Goal: Task Accomplishment & Management: Use online tool/utility

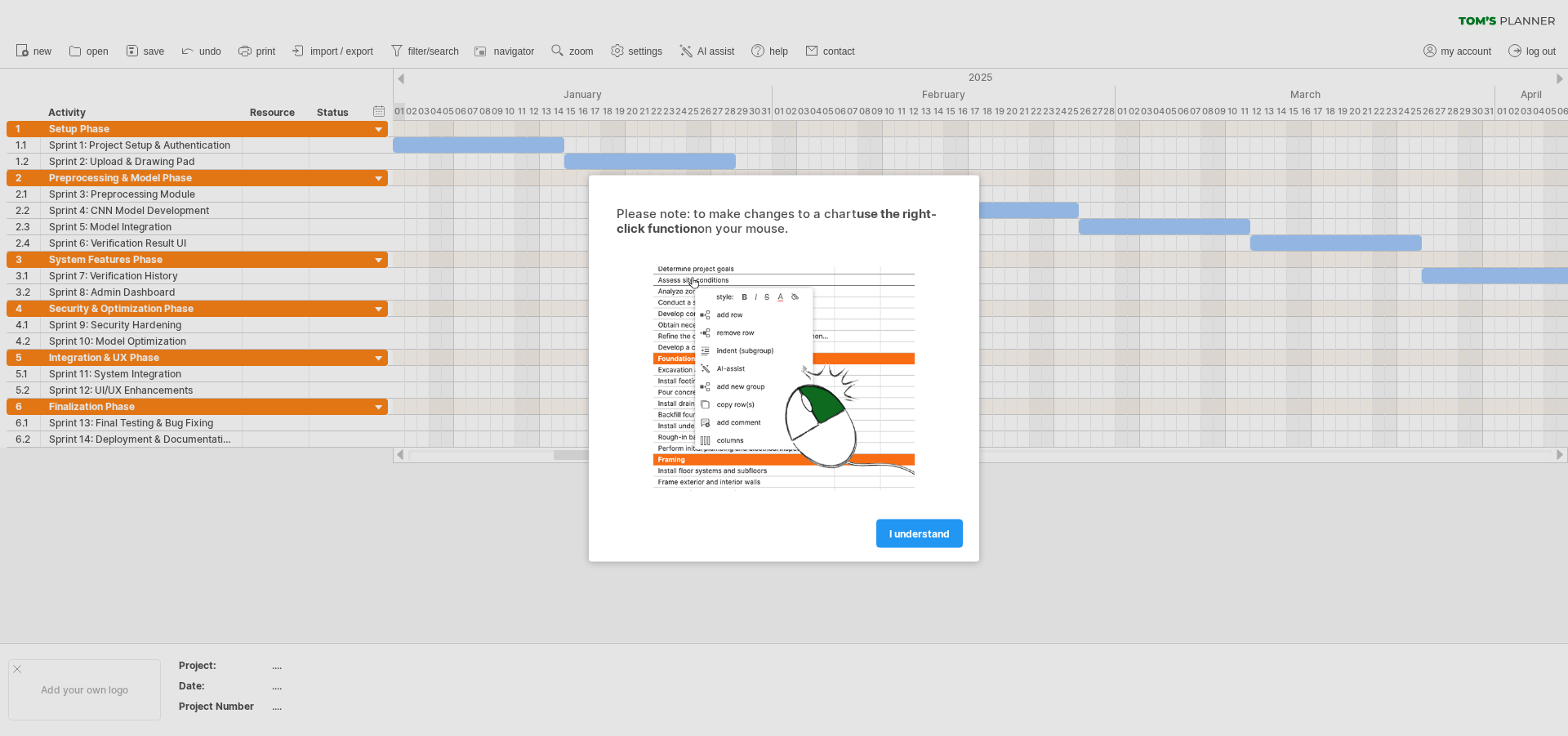
click at [910, 542] on link "I understand" at bounding box center [919, 533] width 86 height 29
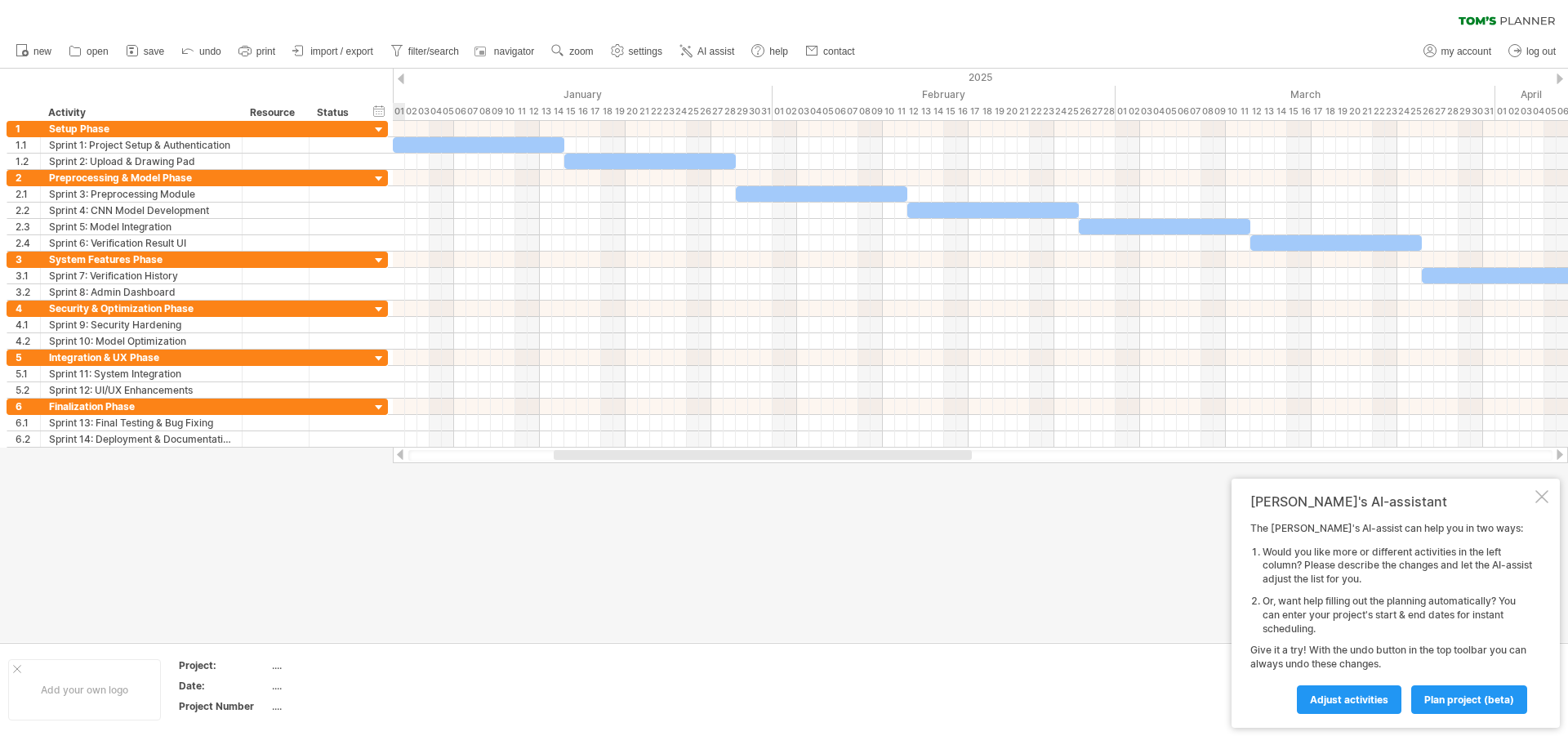
drag, startPoint x: 1532, startPoint y: 500, endPoint x: 1547, endPoint y: 500, distance: 15.0
click at [1535, 500] on div "Tom's AI-assistant The Tom's AI-assist can help you in two ways: Would you like…" at bounding box center [1395, 604] width 328 height 249
click at [1546, 499] on div at bounding box center [1542, 497] width 13 height 13
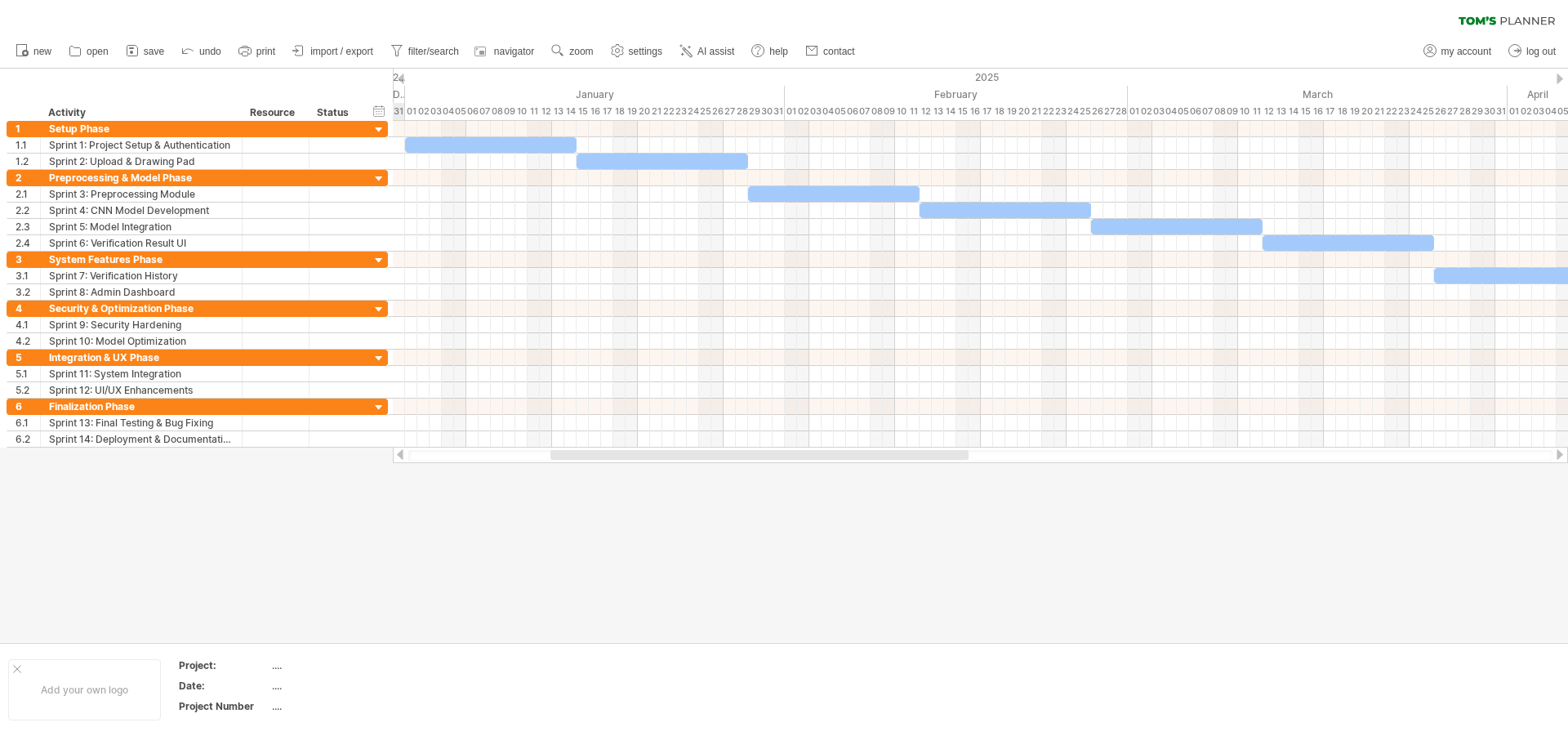
drag, startPoint x: 959, startPoint y: 456, endPoint x: 698, endPoint y: 399, distance: 267.2
click at [955, 540] on div "Trying to reach [DOMAIN_NAME] Connected again... 0% clear filter new 1" at bounding box center [784, 368] width 1568 height 736
click at [379, 131] on div at bounding box center [379, 130] width 16 height 16
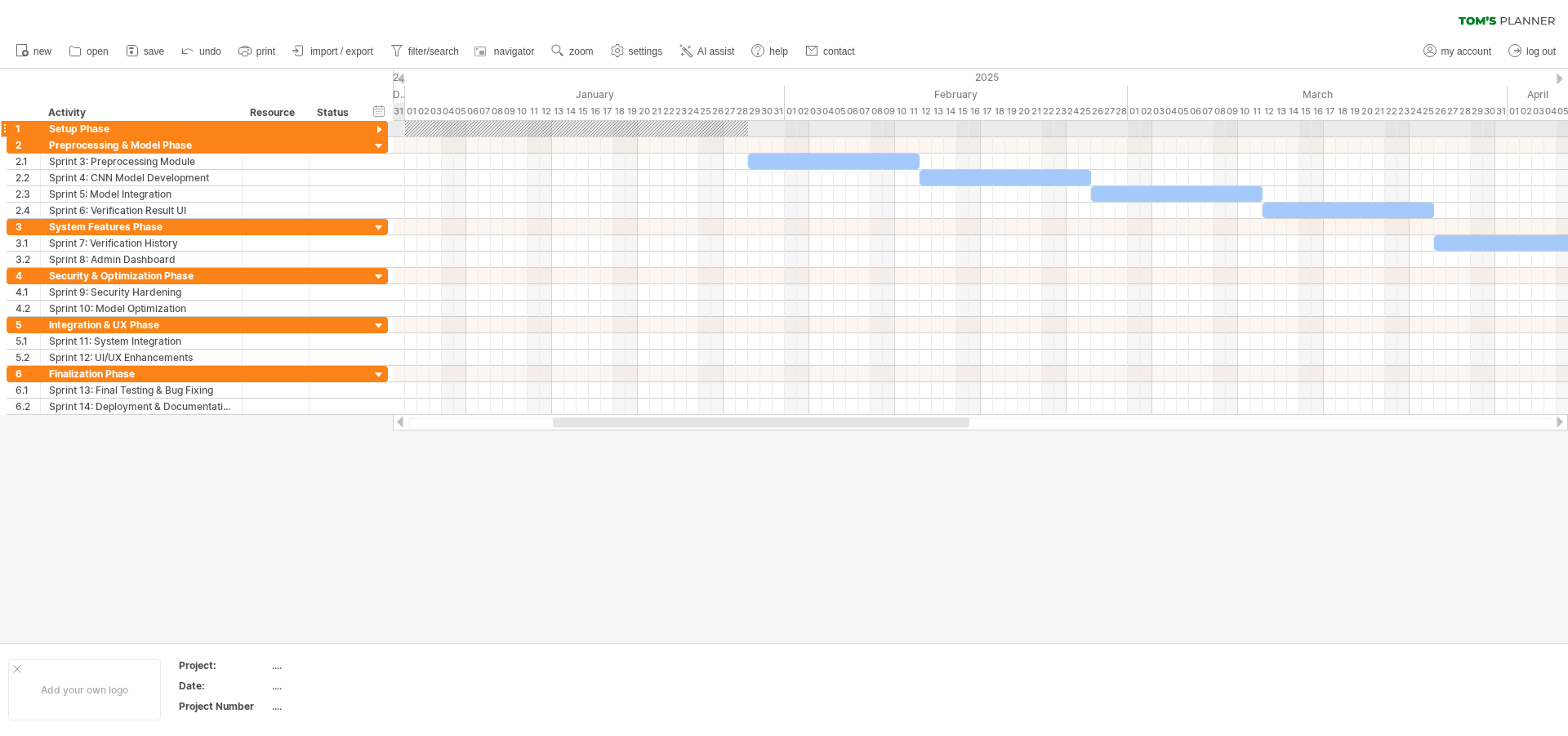
click at [383, 133] on div at bounding box center [379, 130] width 16 height 16
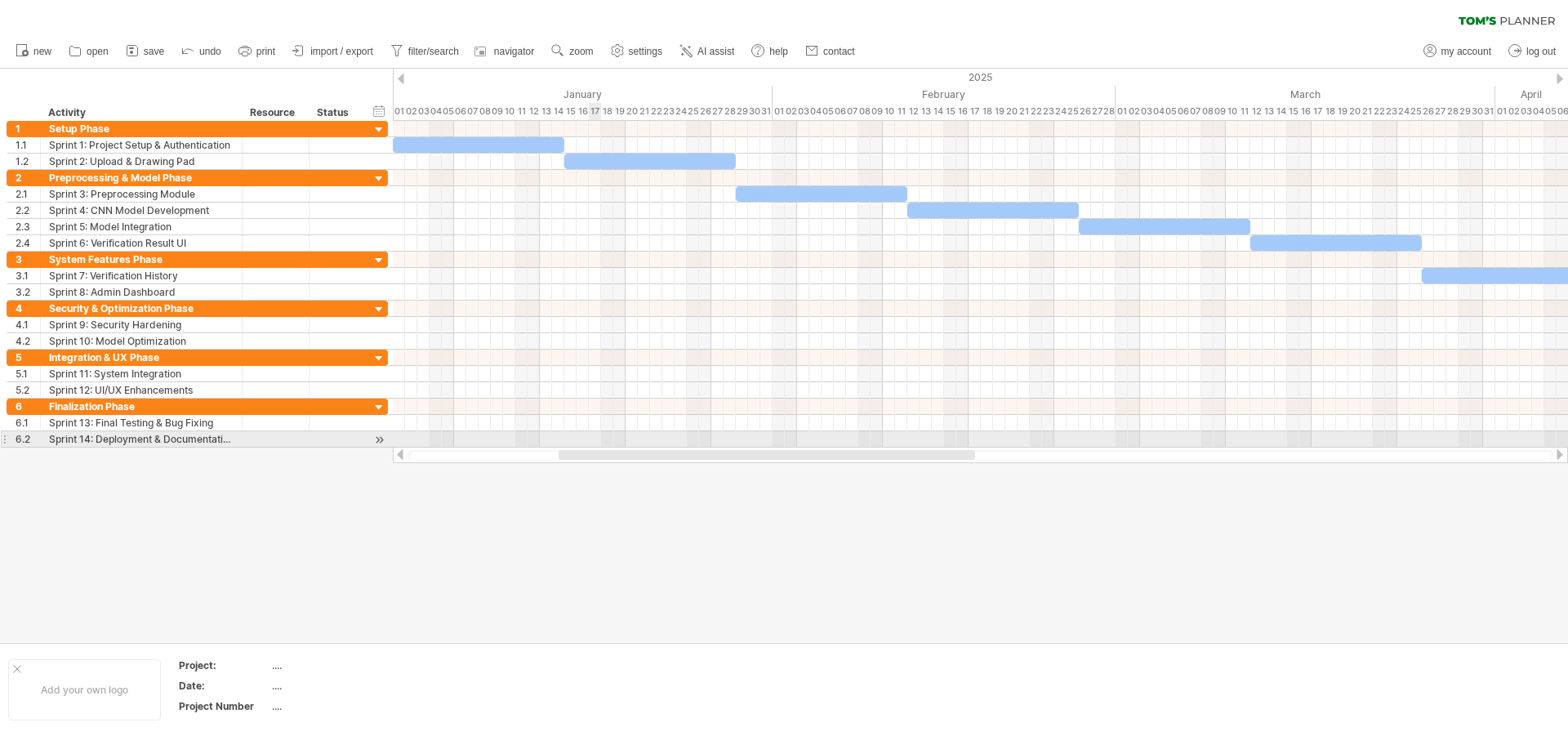
drag, startPoint x: 591, startPoint y: 460, endPoint x: 600, endPoint y: 439, distance: 22.8
click at [600, 439] on div "Trying to reach [DOMAIN_NAME] Connected again... 0% clear filter new 1" at bounding box center [784, 368] width 1568 height 736
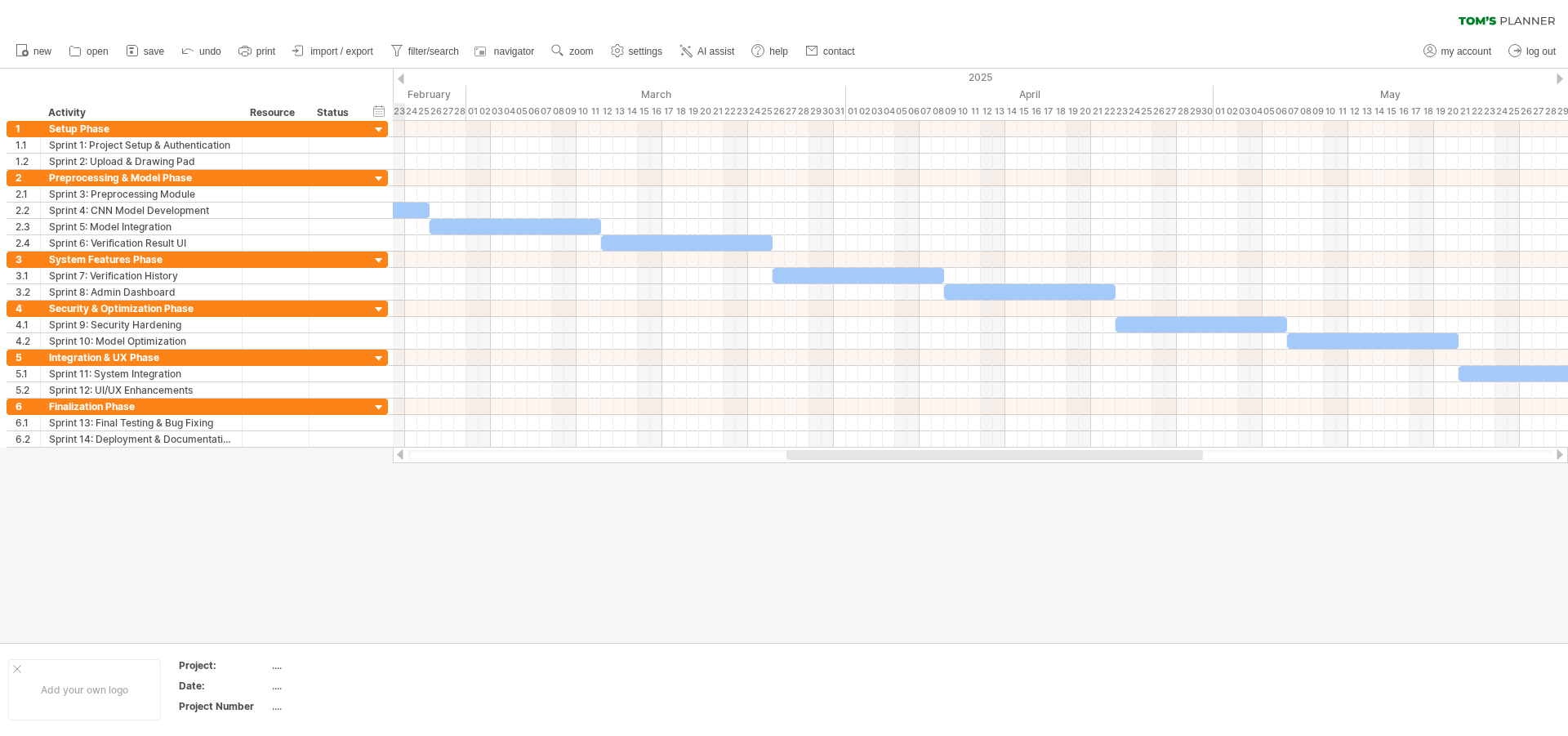
drag, startPoint x: 774, startPoint y: 453, endPoint x: 706, endPoint y: 515, distance: 92.0
click at [1003, 494] on div "Trying to reach [DOMAIN_NAME] Connected again... 0% clear filter new 1" at bounding box center [784, 368] width 1568 height 736
click at [325, 47] on span "import / export" at bounding box center [342, 51] width 63 height 11
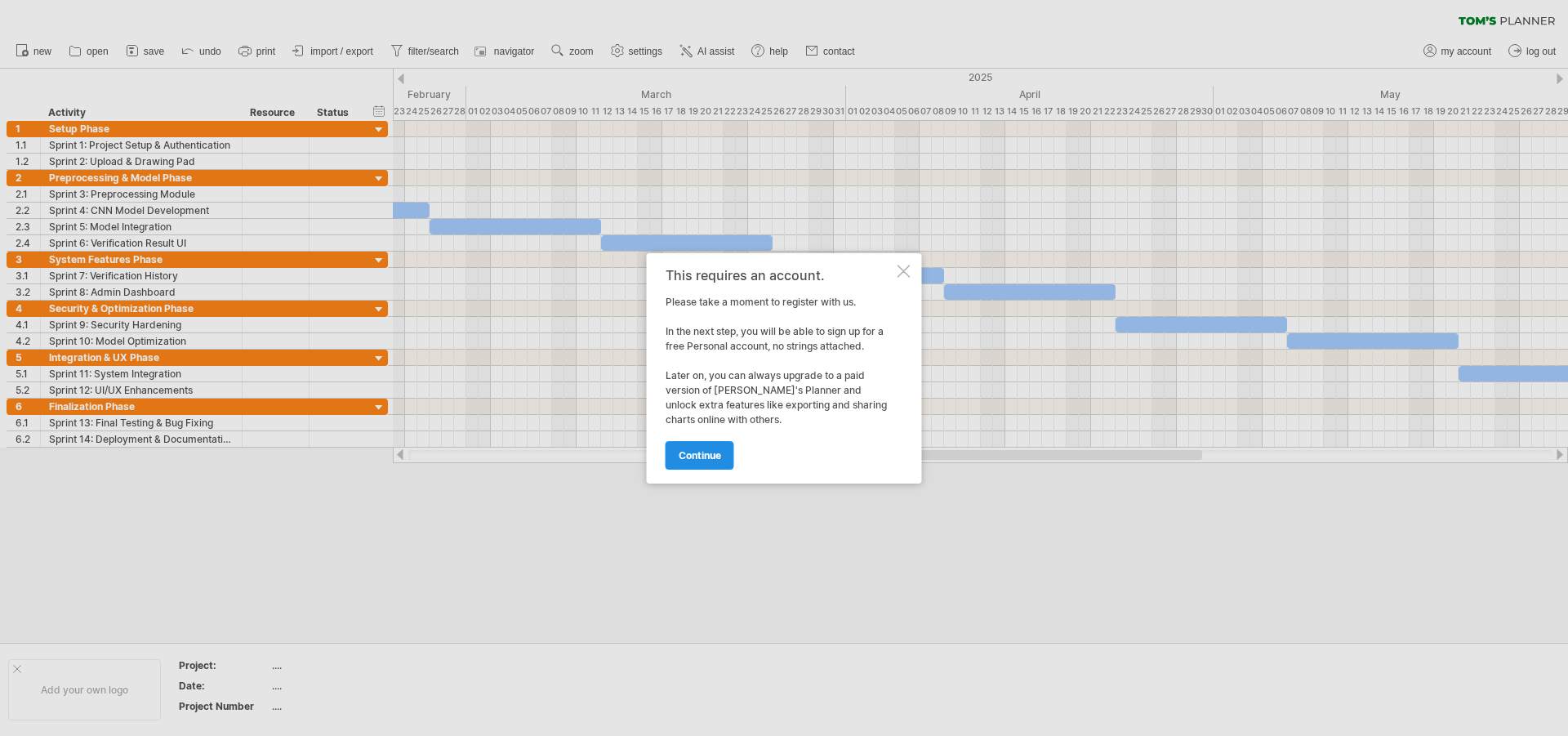
click at [712, 461] on span "continue" at bounding box center [700, 455] width 43 height 12
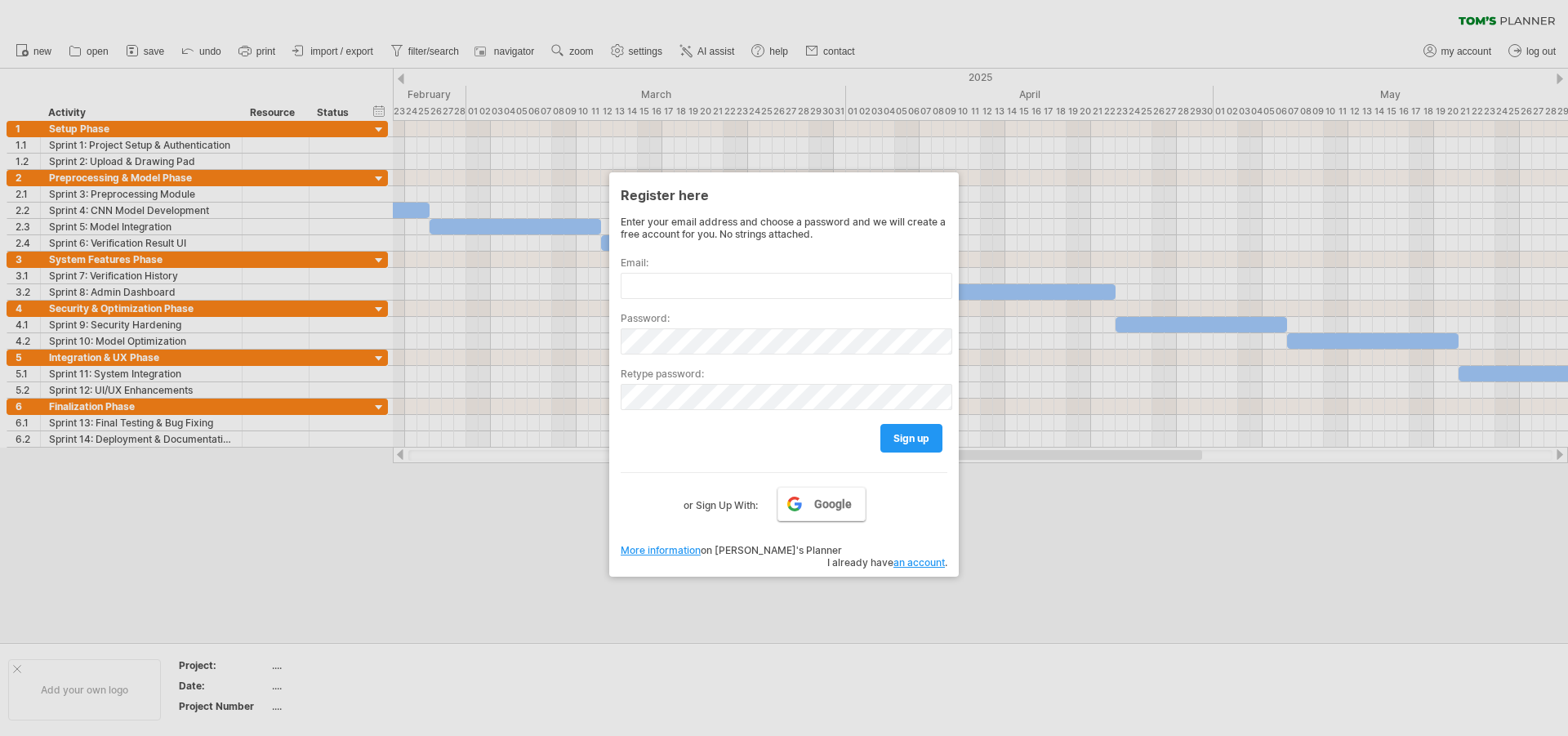
click at [821, 520] on link "Google" at bounding box center [821, 503] width 88 height 34
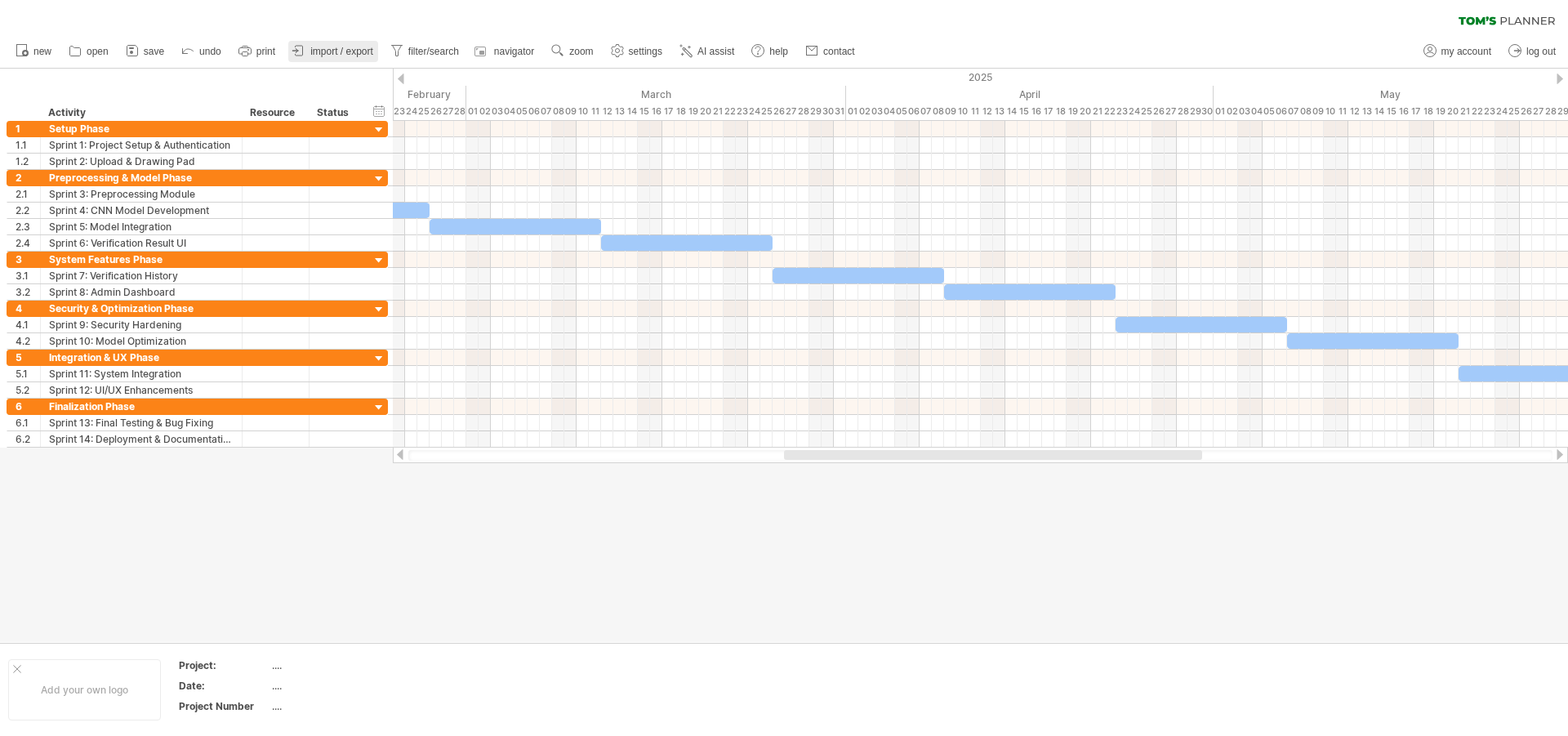
click at [335, 47] on span "import / export" at bounding box center [342, 51] width 63 height 11
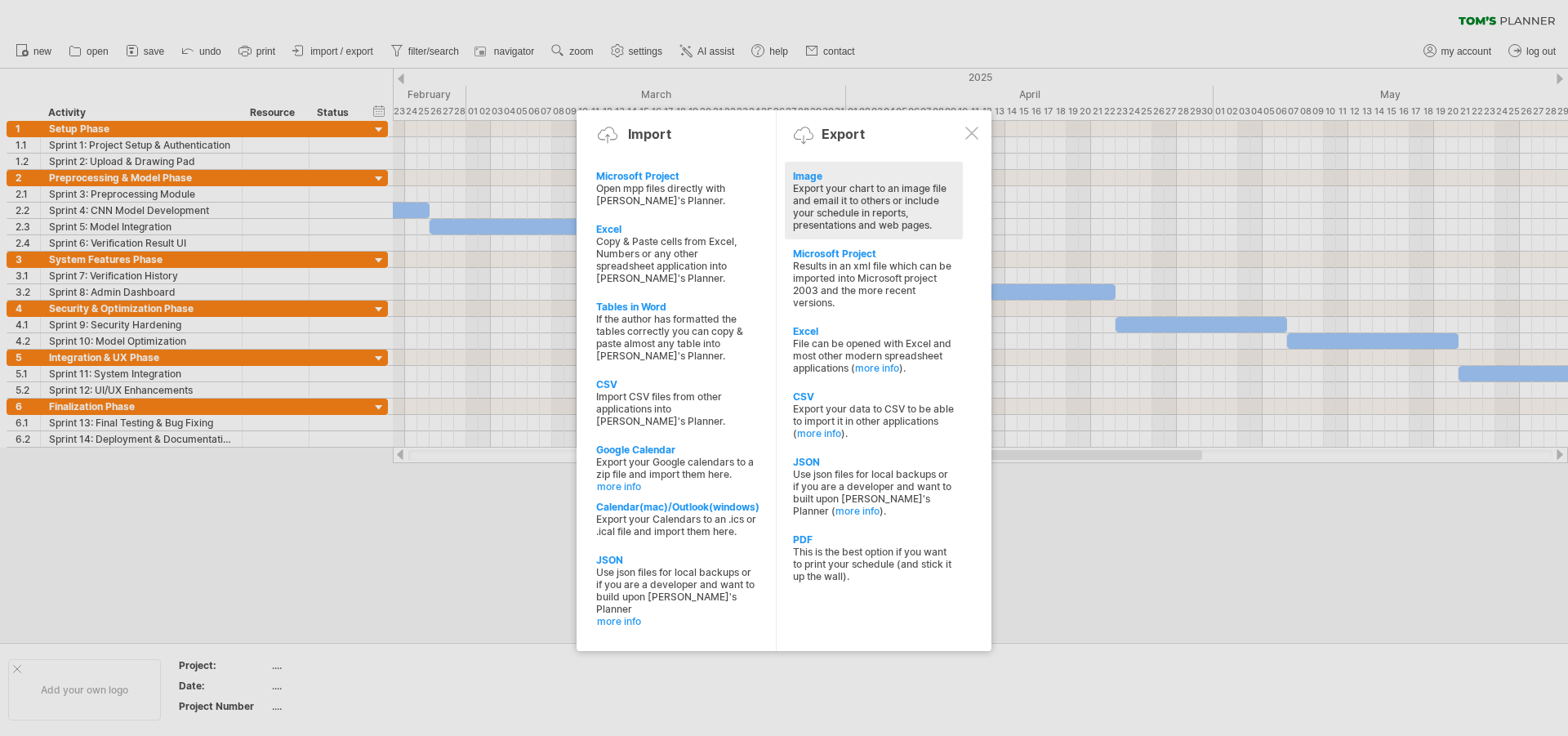
click at [912, 204] on div "Export your chart to an image file and email it to others or include your sched…" at bounding box center [874, 207] width 162 height 49
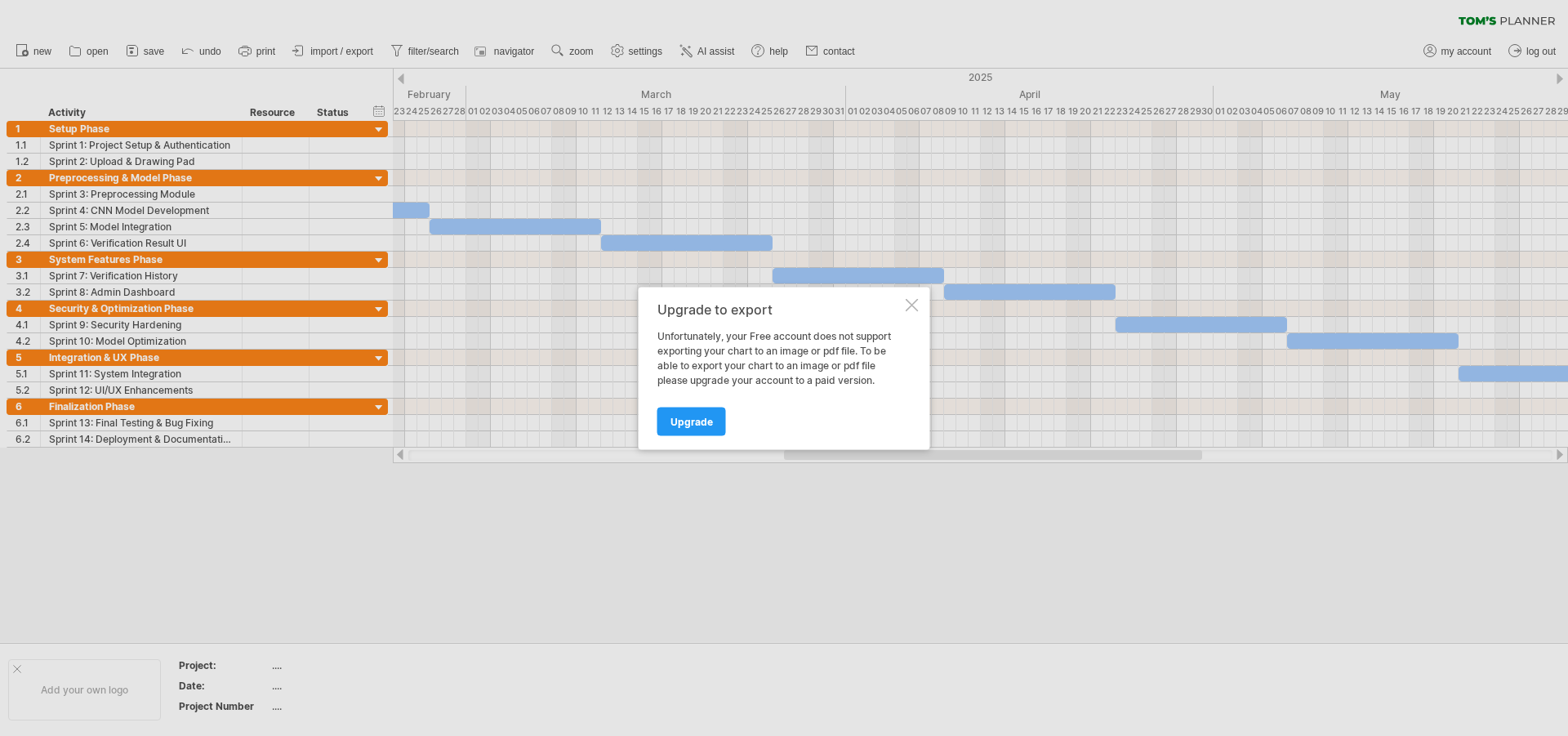
click at [912, 303] on div at bounding box center [912, 305] width 13 height 13
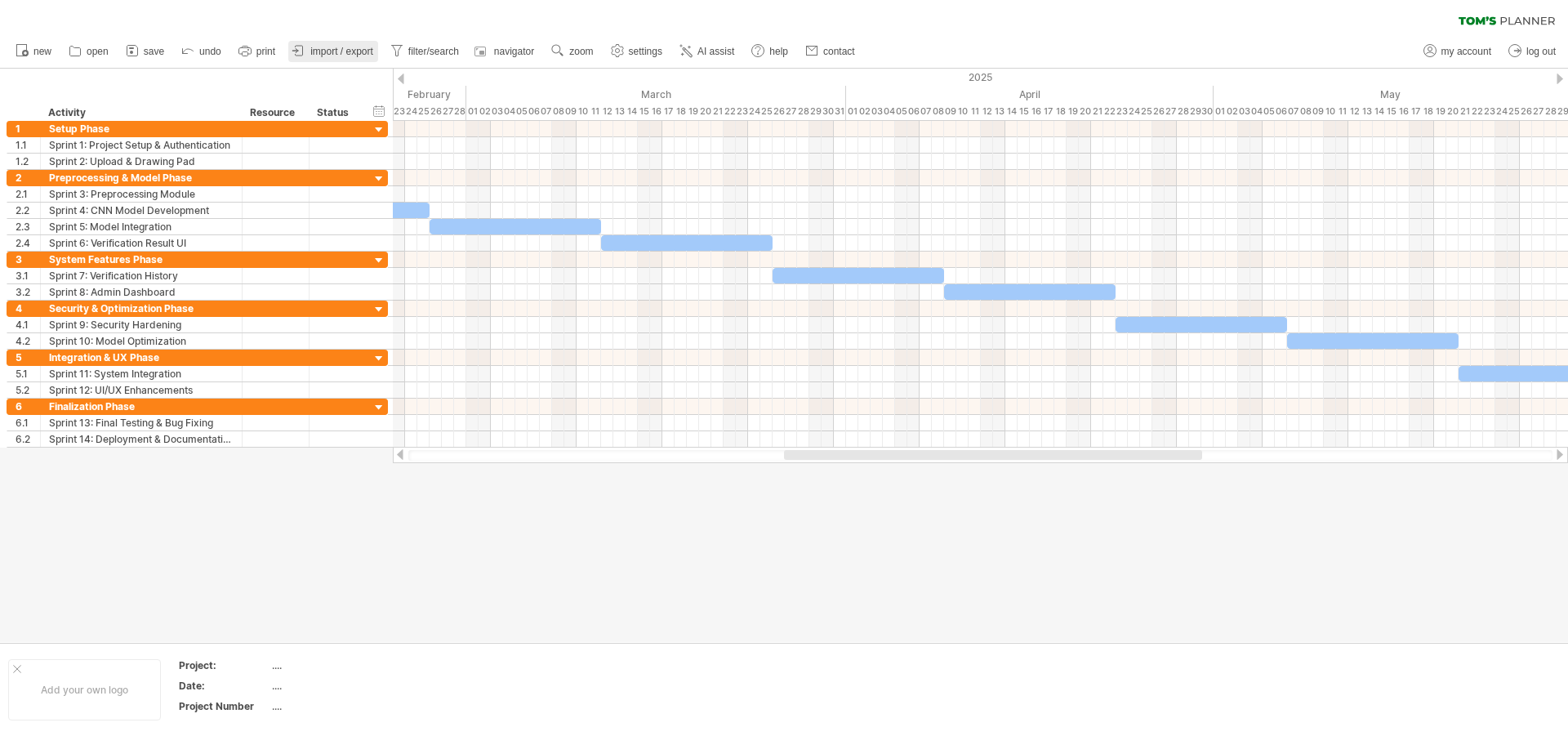
click at [341, 41] on link "import / export" at bounding box center [333, 51] width 90 height 21
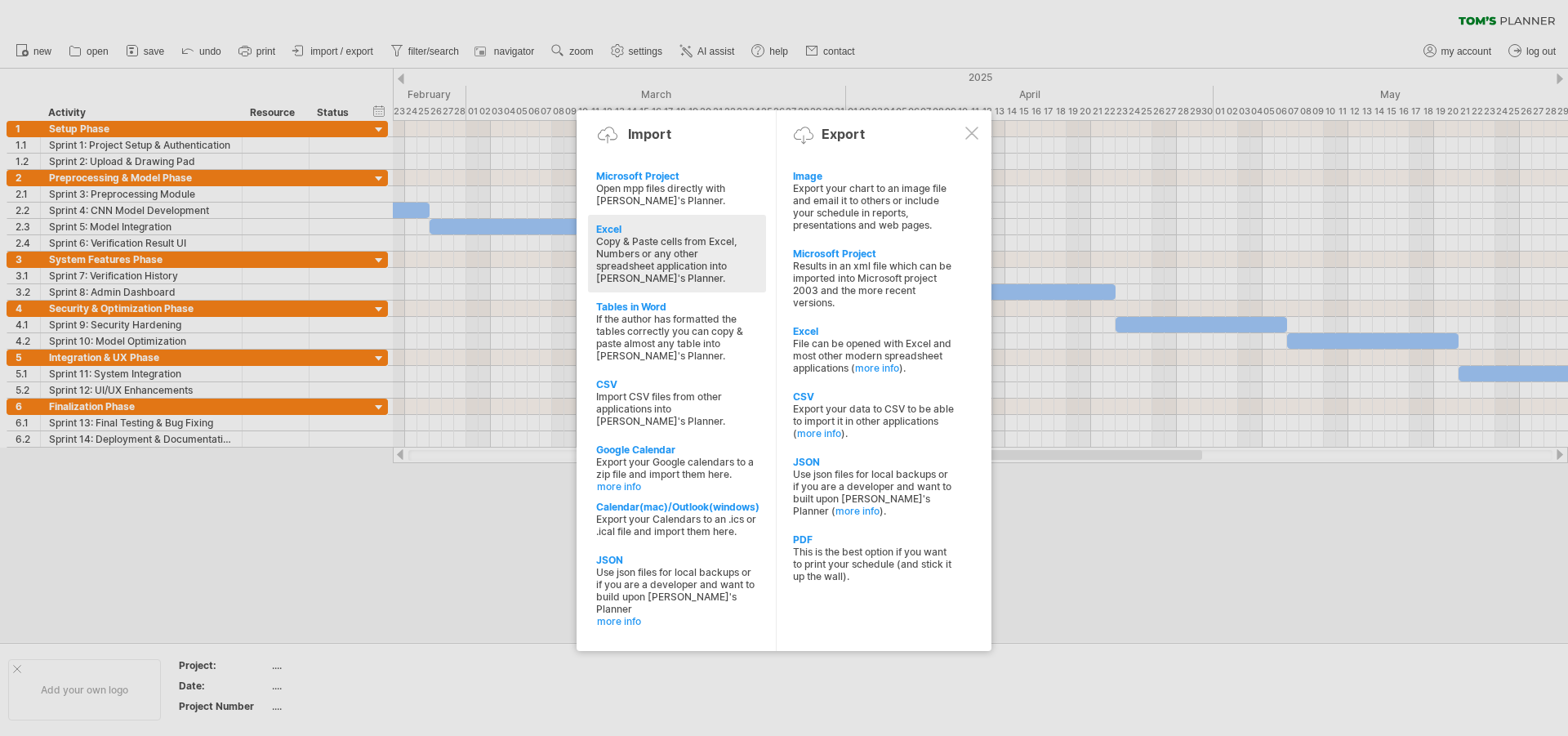
click at [671, 255] on div "Copy & Paste cells from Excel, Numbers or any other spreadsheet application int…" at bounding box center [677, 260] width 162 height 49
type textarea "**********"
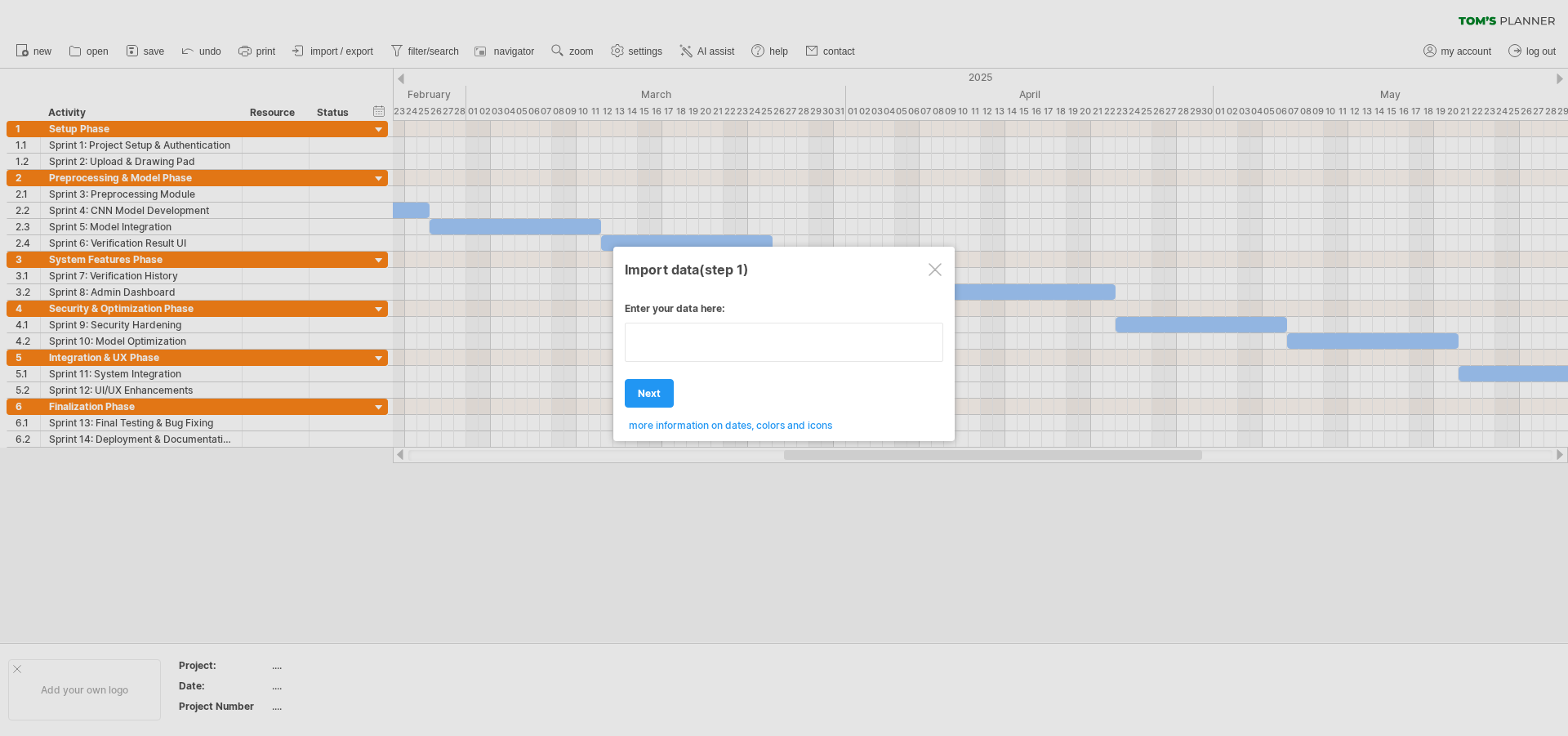
click at [679, 355] on textarea at bounding box center [784, 342] width 318 height 39
click at [691, 343] on textarea at bounding box center [784, 342] width 318 height 39
click at [929, 274] on div at bounding box center [935, 270] width 13 height 13
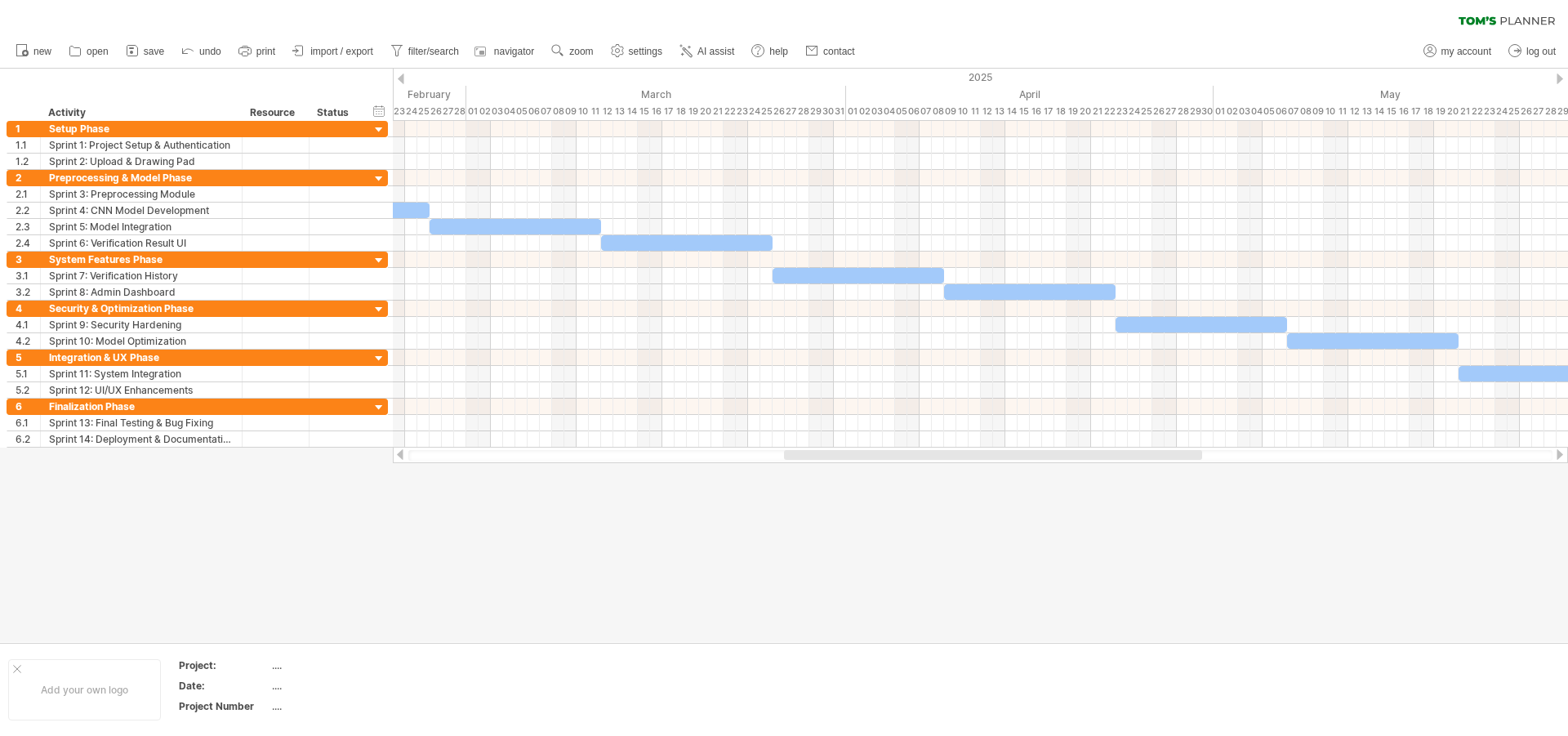
drag, startPoint x: 1007, startPoint y: 474, endPoint x: 1304, endPoint y: 474, distance: 297.0
click at [1304, 474] on div at bounding box center [784, 355] width 1568 height 573
click at [144, 48] on span "save" at bounding box center [154, 51] width 20 height 11
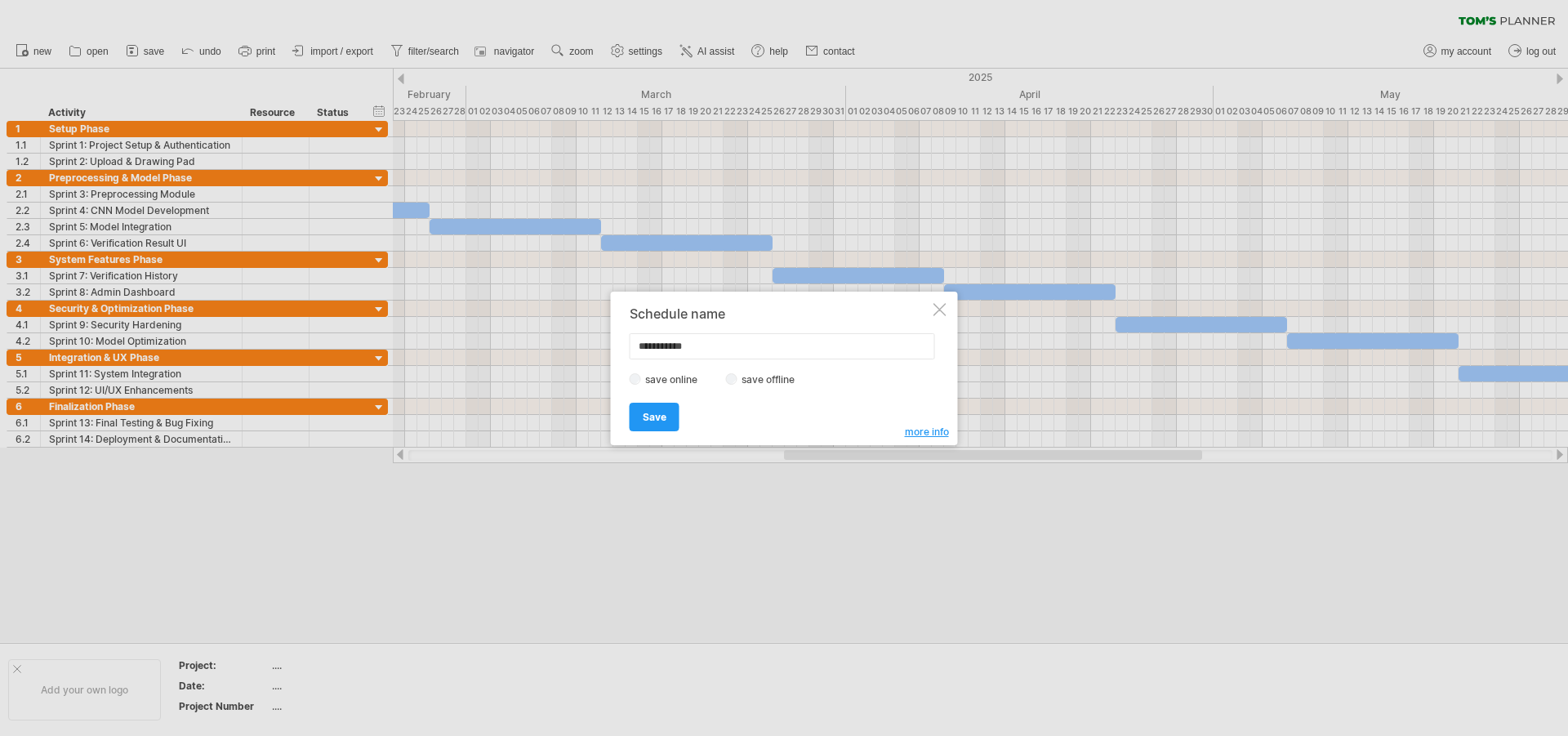
click at [760, 383] on label "save offline" at bounding box center [773, 379] width 71 height 12
drag, startPoint x: 644, startPoint y: 403, endPoint x: 654, endPoint y: 414, distance: 14.9
click at [647, 409] on div "Save Save" at bounding box center [779, 409] width 300 height 42
click at [654, 414] on span "Save" at bounding box center [654, 417] width 23 height 12
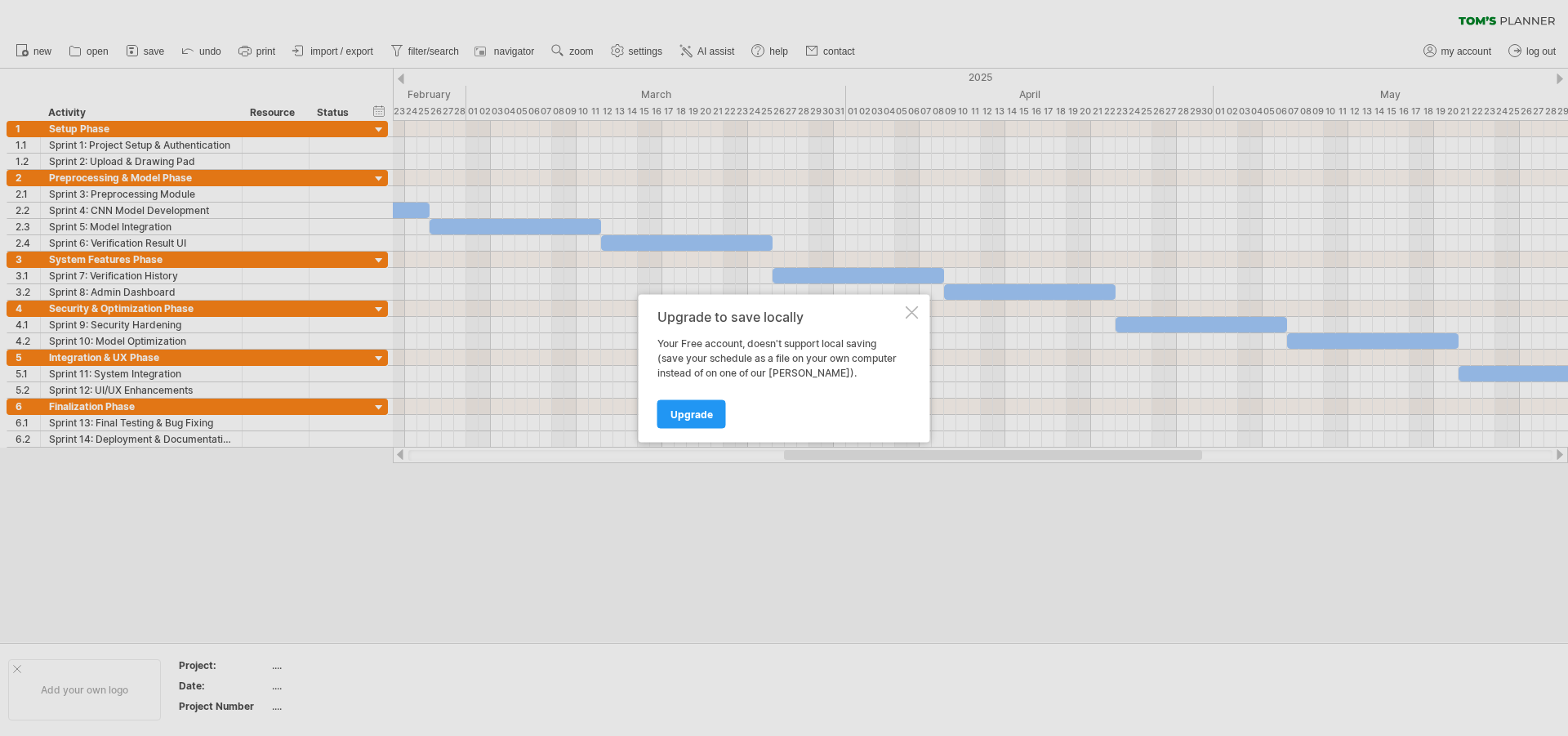
click at [905, 319] on div "Upgrade to save locally Your Free account, doesn't support local saving (save y…" at bounding box center [784, 368] width 291 height 148
click at [911, 318] on div at bounding box center [912, 312] width 13 height 13
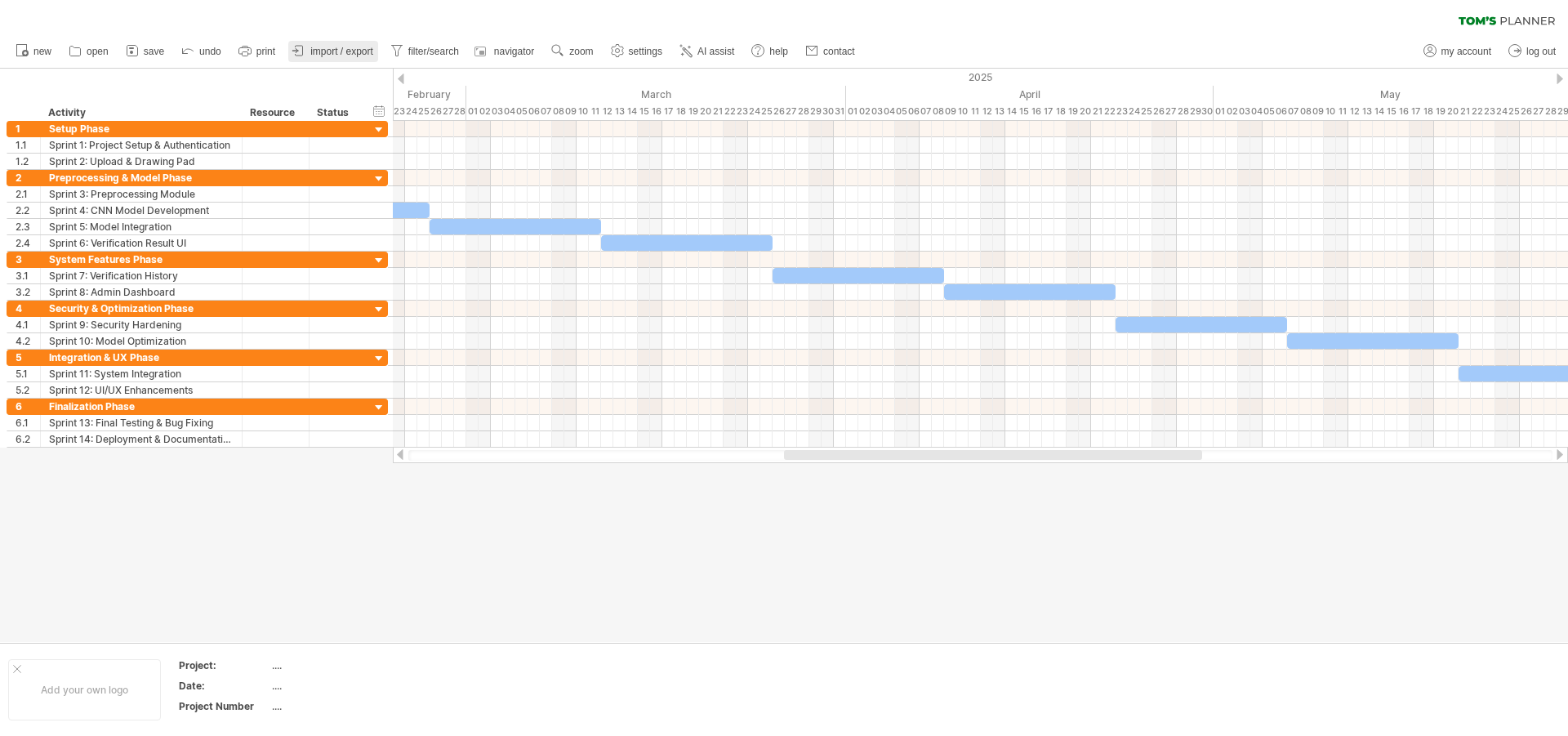
click at [320, 49] on span "import / export" at bounding box center [342, 51] width 63 height 11
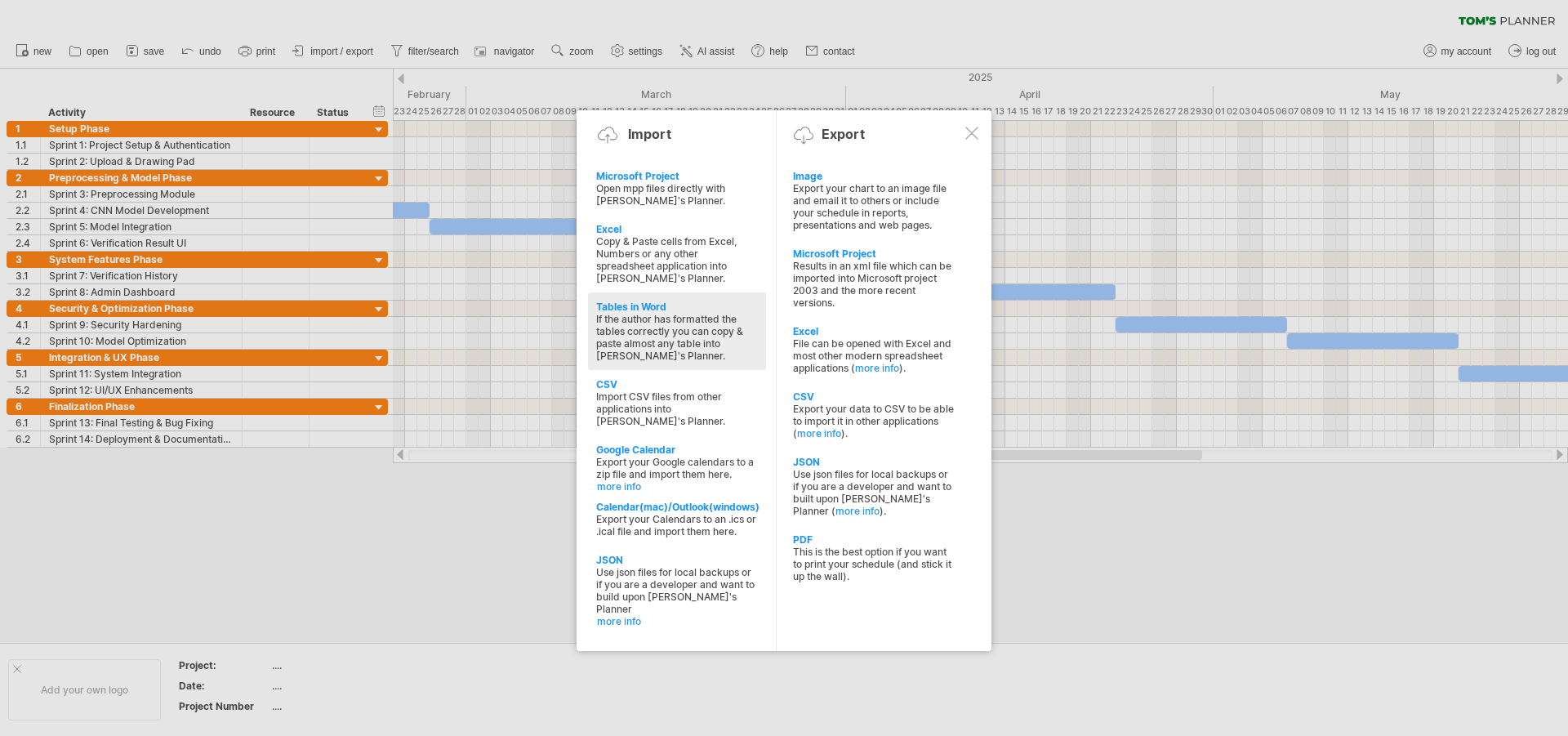
click at [660, 342] on div "If the author has formatted the tables correctly you can copy & paste almost an…" at bounding box center [677, 337] width 162 height 49
type textarea "**********"
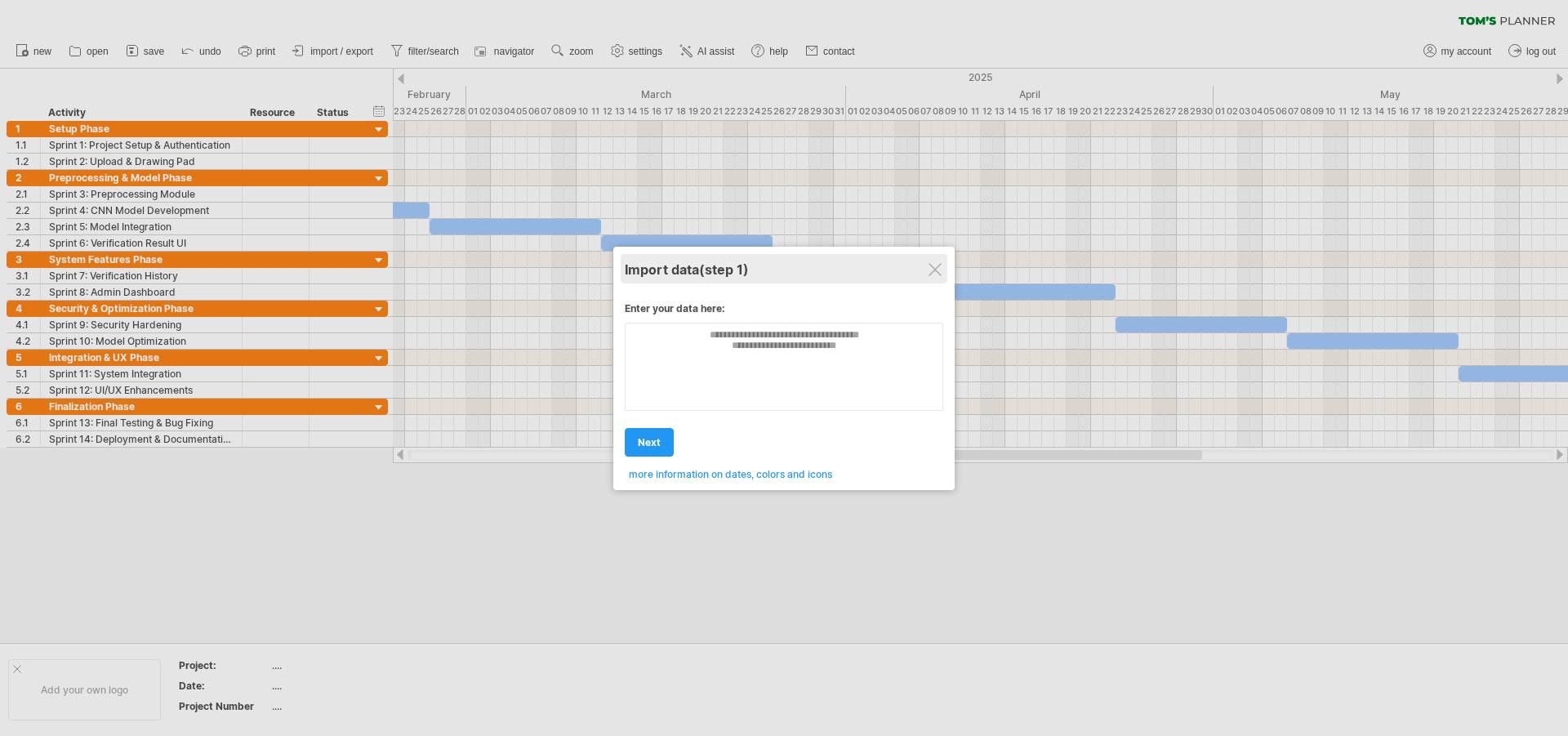
click at [928, 264] on div "Import data (step 1)" at bounding box center [784, 269] width 318 height 30
click at [939, 274] on div at bounding box center [935, 270] width 13 height 13
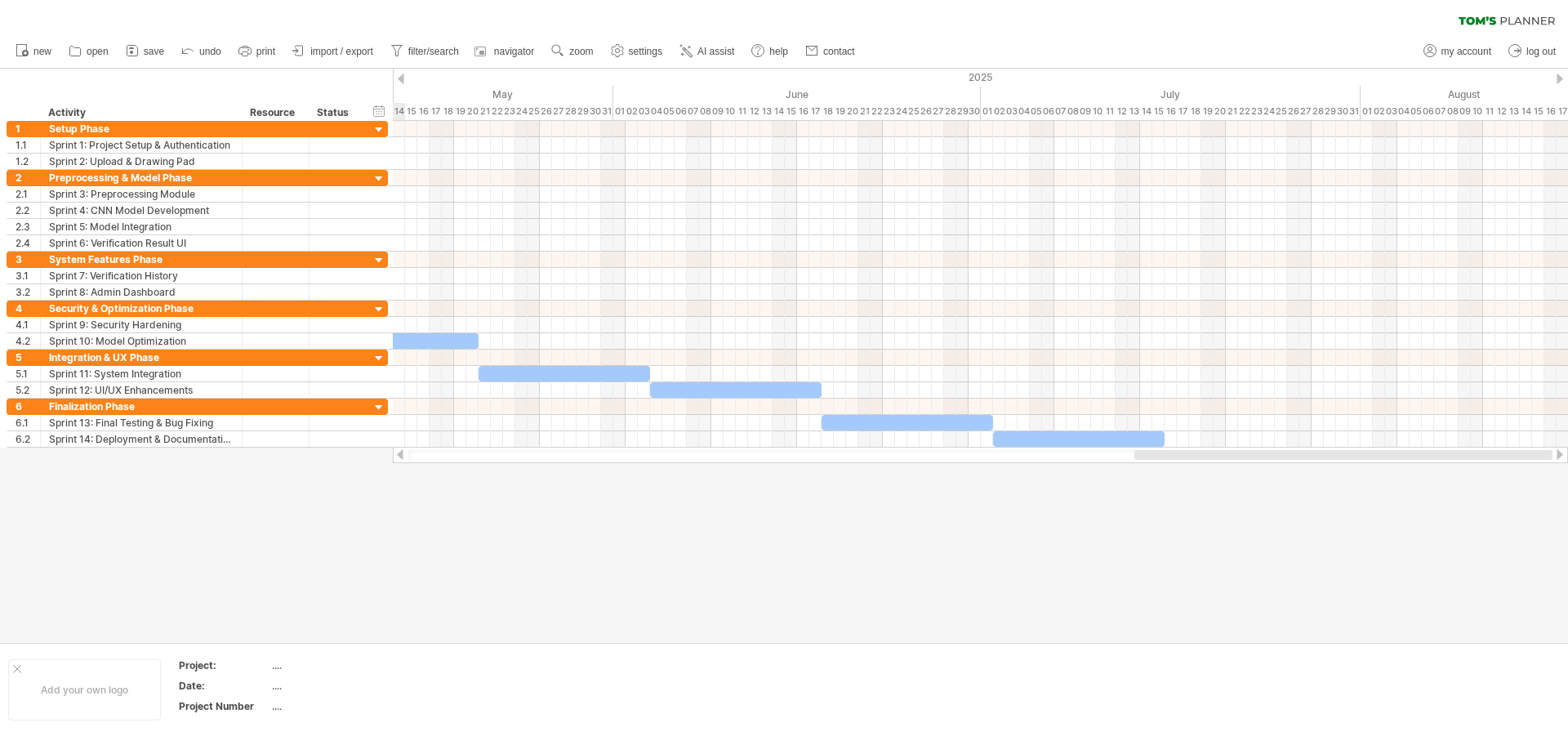
drag, startPoint x: 844, startPoint y: 458, endPoint x: 1250, endPoint y: 539, distance: 414.0
click at [1250, 539] on div "Trying to reach [DOMAIN_NAME] Connected again... 0% clear filter new 1" at bounding box center [784, 368] width 1568 height 736
drag, startPoint x: 1108, startPoint y: 468, endPoint x: 1039, endPoint y: 475, distance: 69.4
click at [1039, 475] on div "Trying to reach [DOMAIN_NAME] Connected again... 0% clear filter new 1" at bounding box center [784, 368] width 1568 height 736
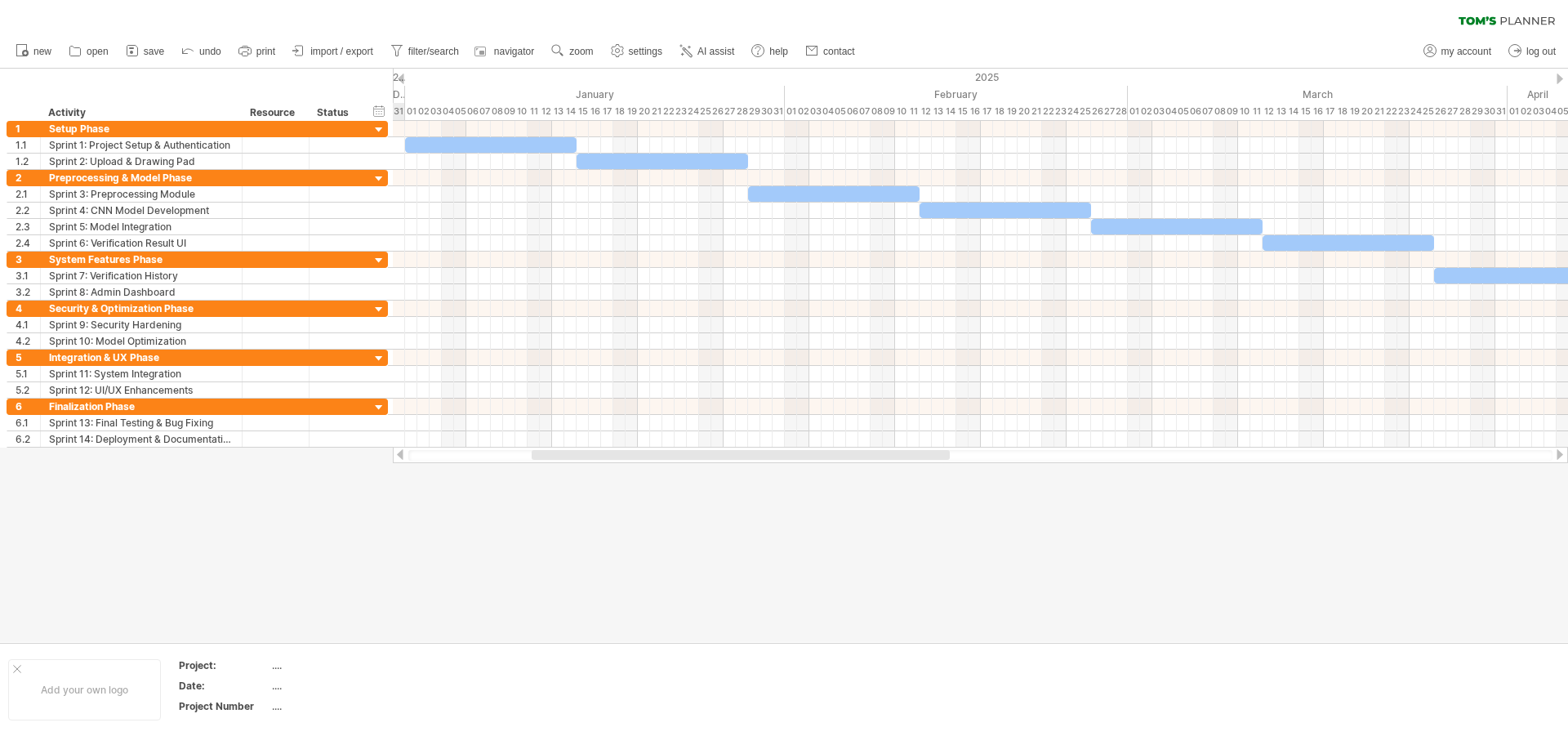
drag, startPoint x: 1093, startPoint y: 455, endPoint x: 573, endPoint y: 566, distance: 531.7
click at [573, 566] on div "Trying to reach [DOMAIN_NAME] Connected again... 0% clear filter new 1" at bounding box center [784, 368] width 1568 height 736
click at [588, 47] on span "zoom" at bounding box center [580, 51] width 23 height 11
click at [653, 509] on div at bounding box center [784, 355] width 1568 height 573
click at [584, 57] on link "zoom" at bounding box center [572, 51] width 50 height 21
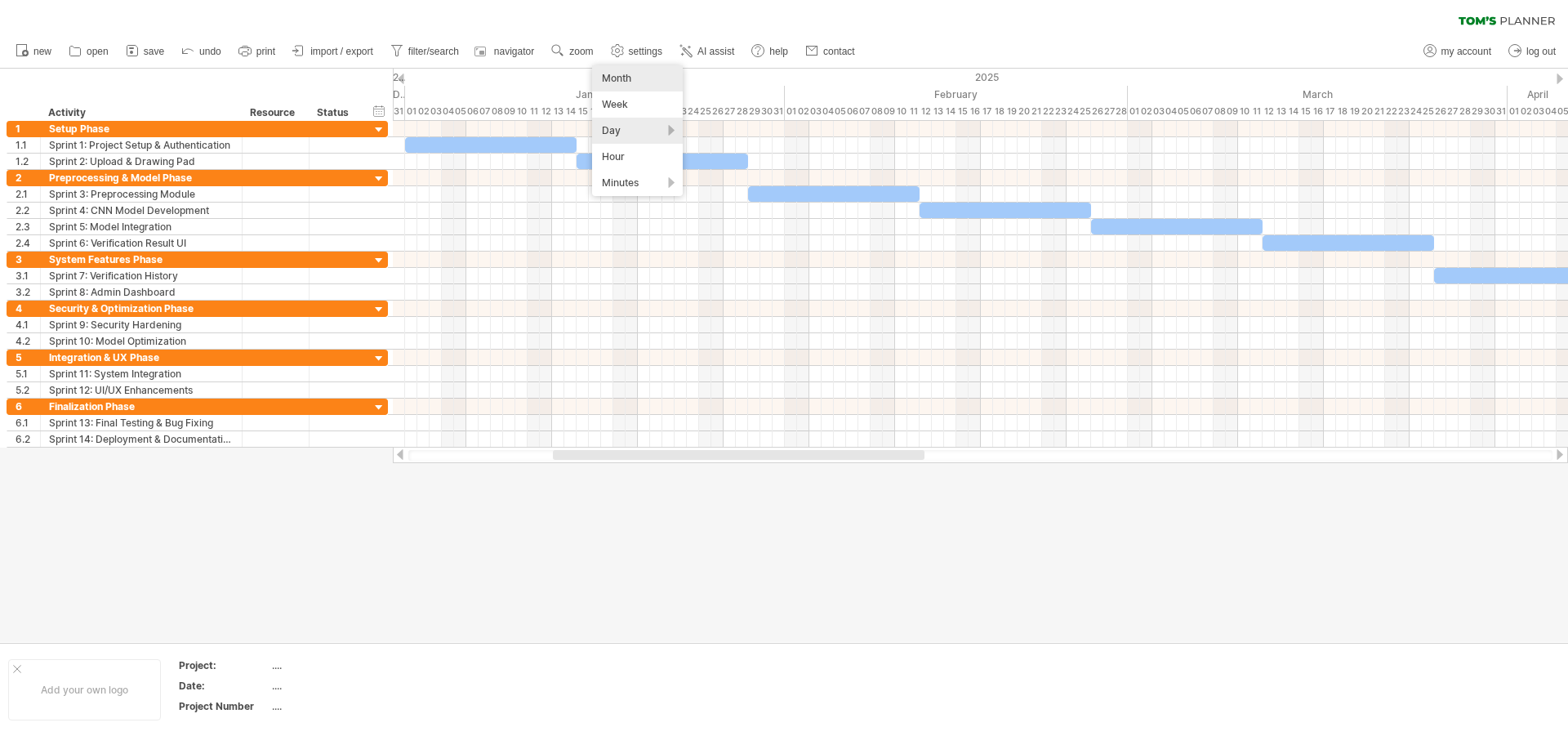
click at [641, 78] on div "Month" at bounding box center [637, 78] width 90 height 26
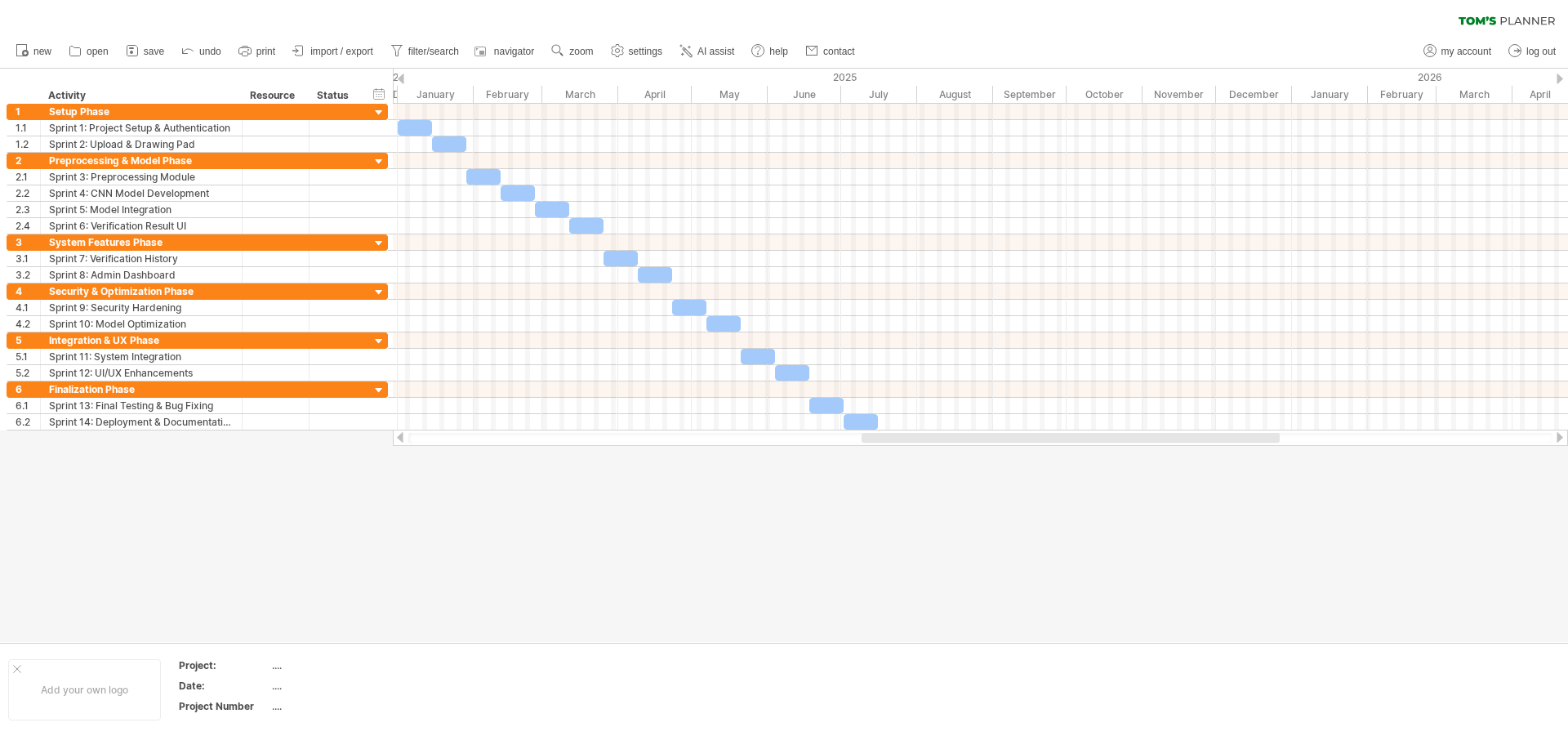
click at [936, 444] on div at bounding box center [980, 438] width 1176 height 17
click at [782, 442] on div at bounding box center [855, 437] width 419 height 10
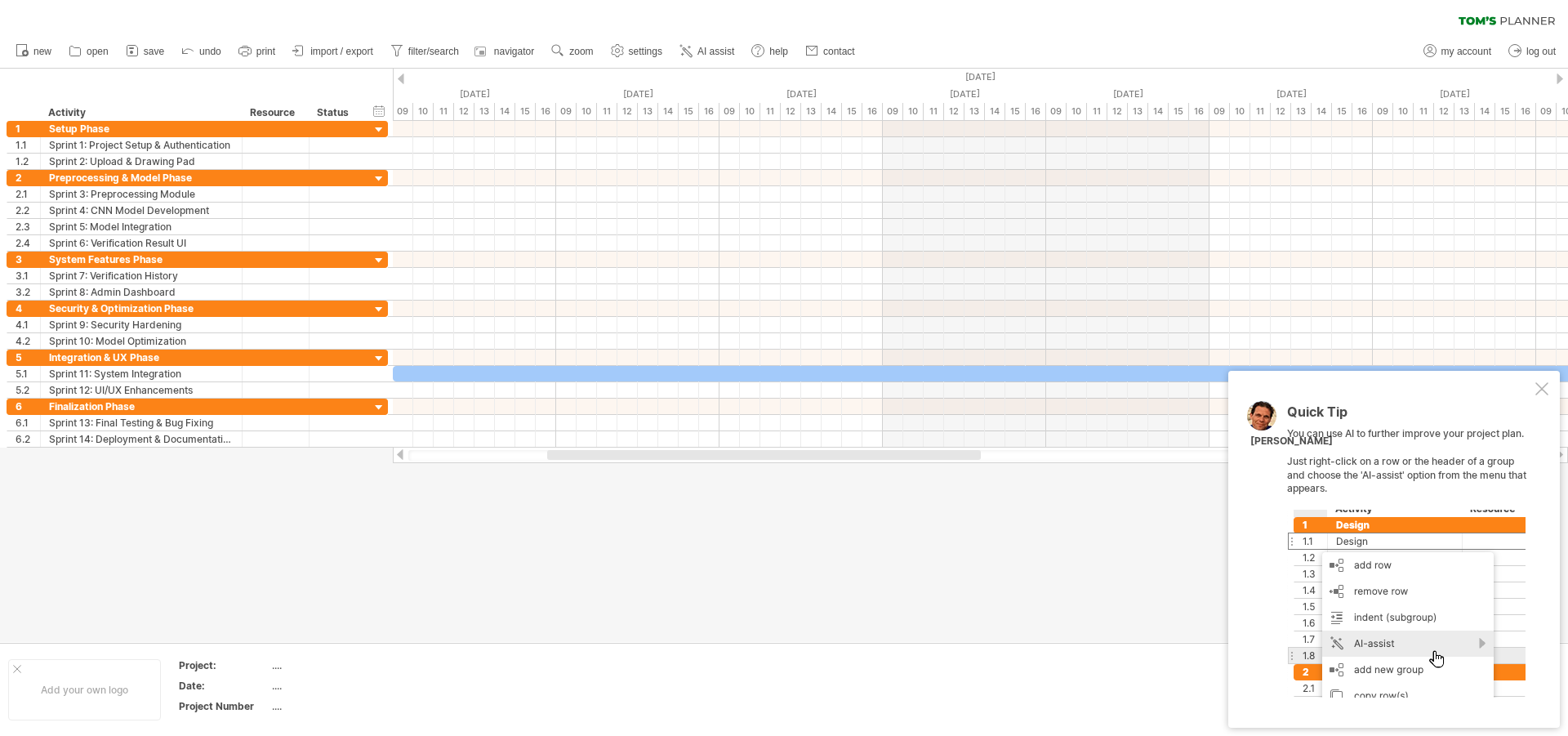
drag, startPoint x: 760, startPoint y: 454, endPoint x: 748, endPoint y: 486, distance: 34.2
click at [748, 486] on div "Trying to reach [DOMAIN_NAME] Connected again... 0% clear filter new 1" at bounding box center [784, 368] width 1568 height 736
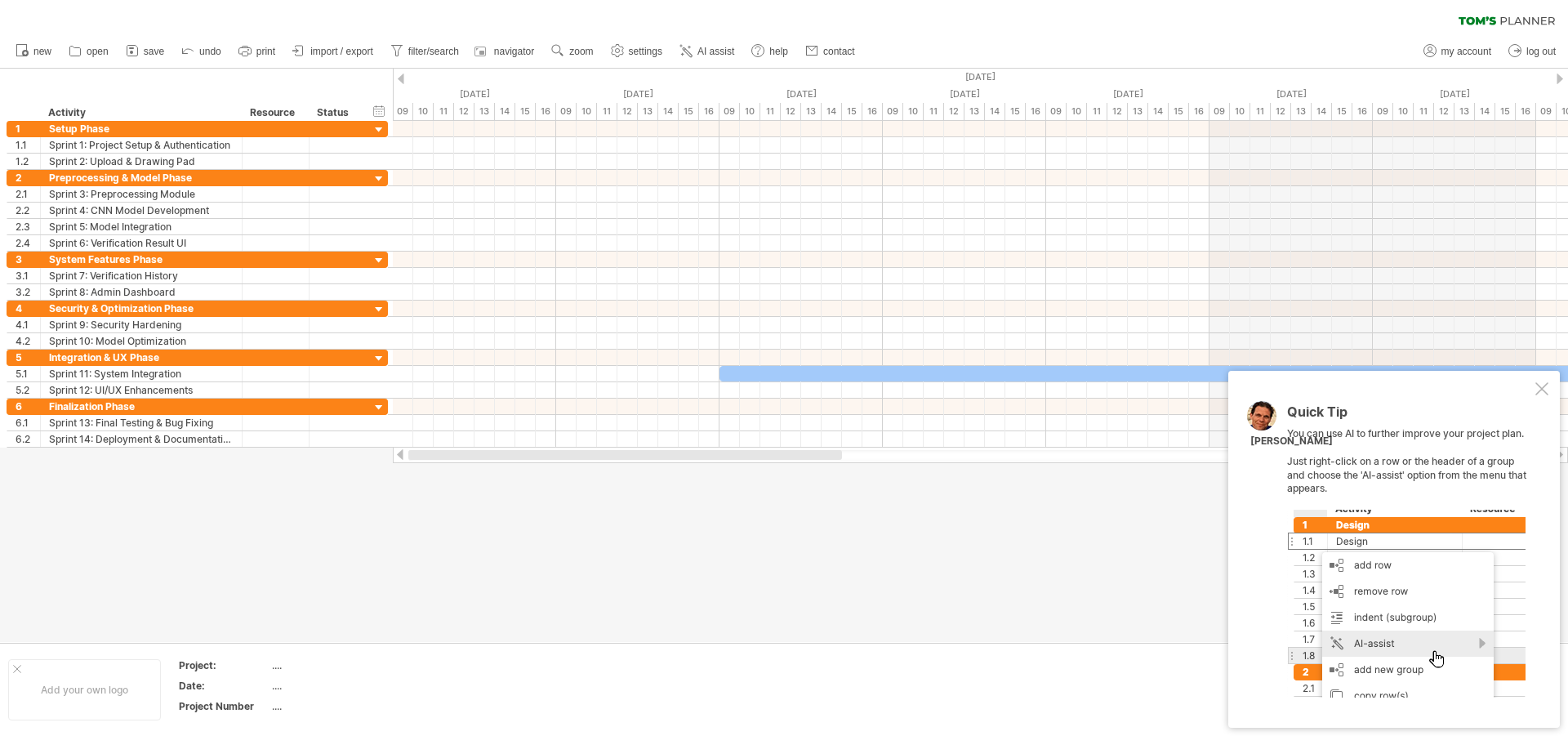
drag, startPoint x: 731, startPoint y: 459, endPoint x: 513, endPoint y: 446, distance: 218.4
click at [517, 448] on div at bounding box center [980, 455] width 1176 height 17
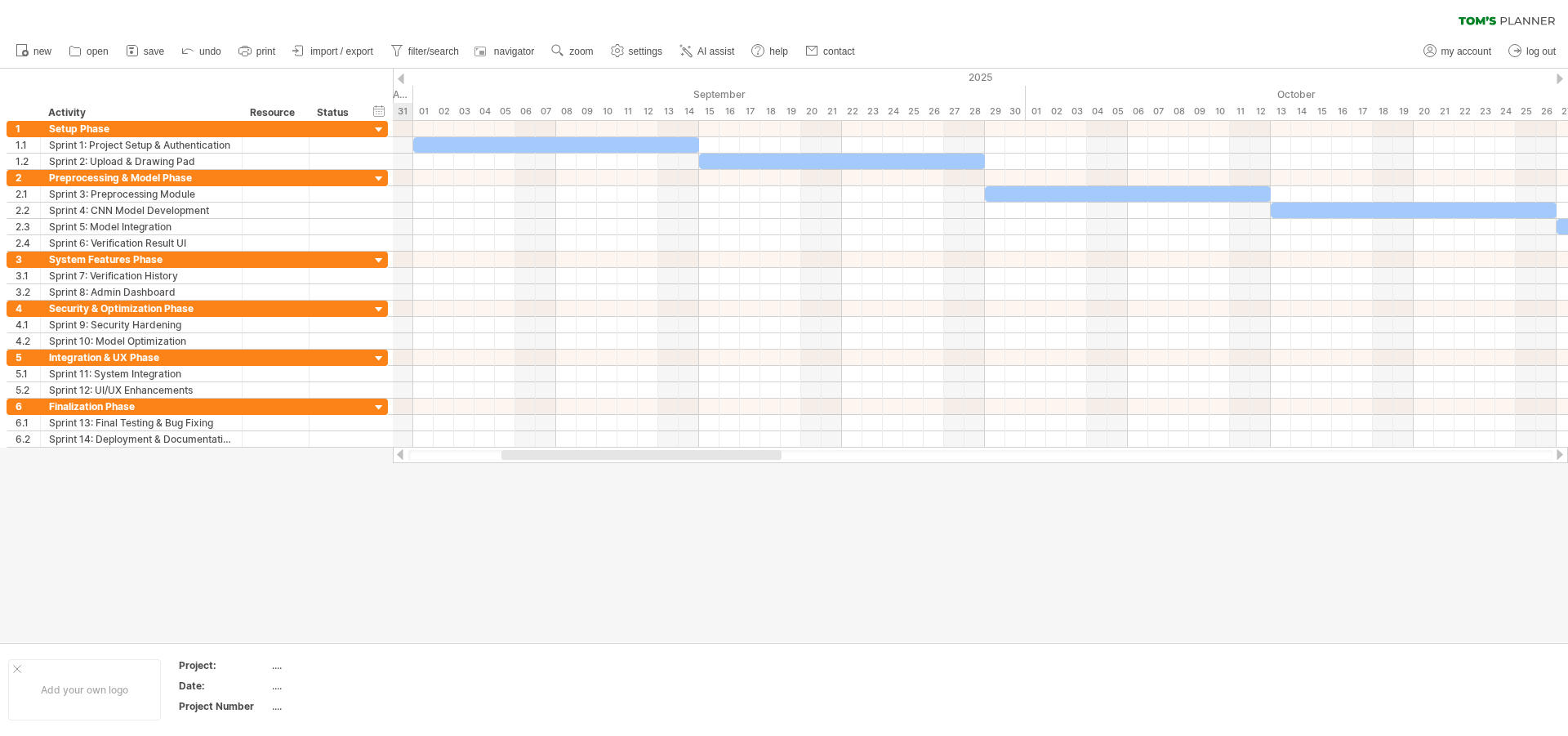
click at [538, 457] on div at bounding box center [641, 455] width 280 height 10
click at [445, 59] on link "filter/search" at bounding box center [424, 51] width 77 height 21
type input "**********"
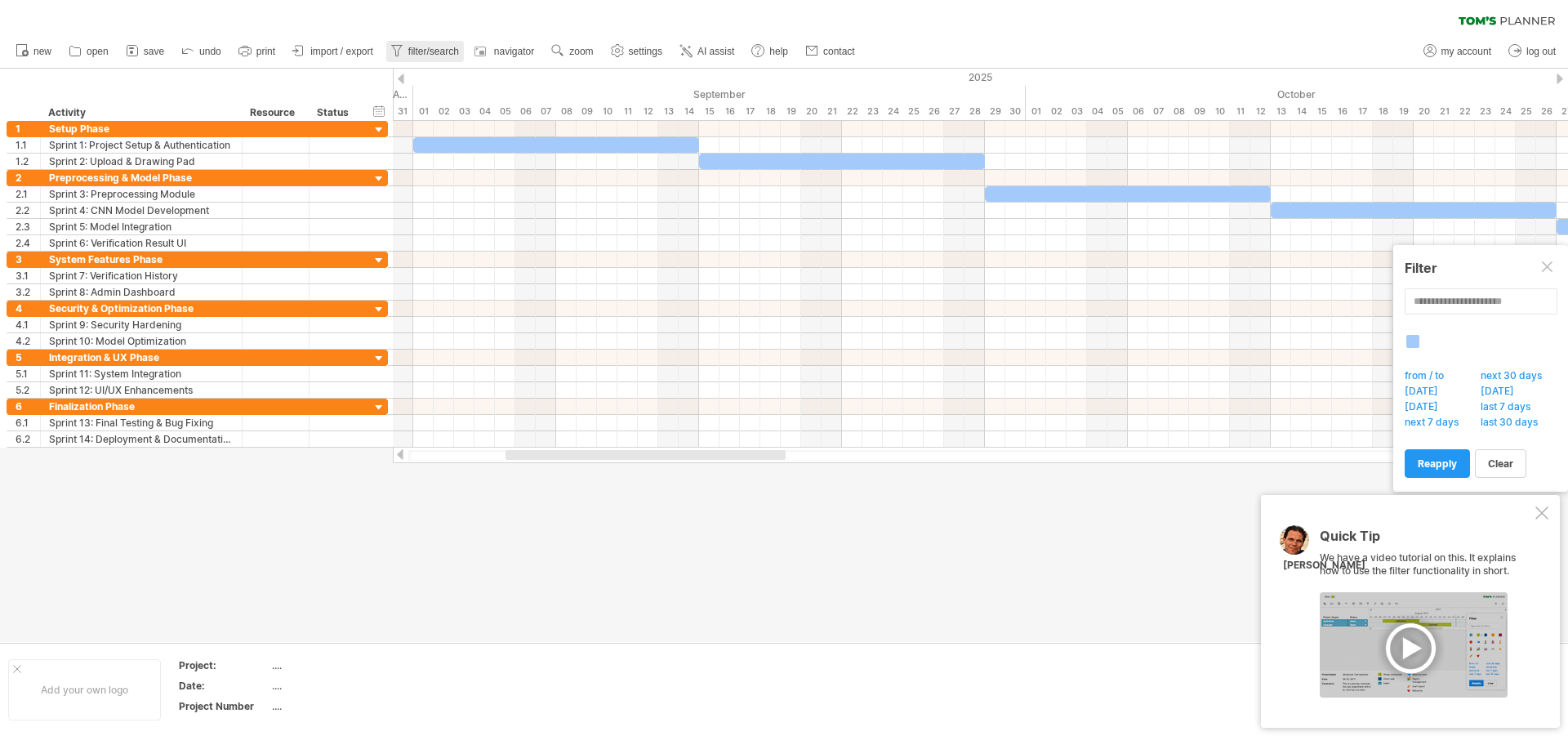
click at [445, 57] on link "filter/search" at bounding box center [424, 51] width 77 height 21
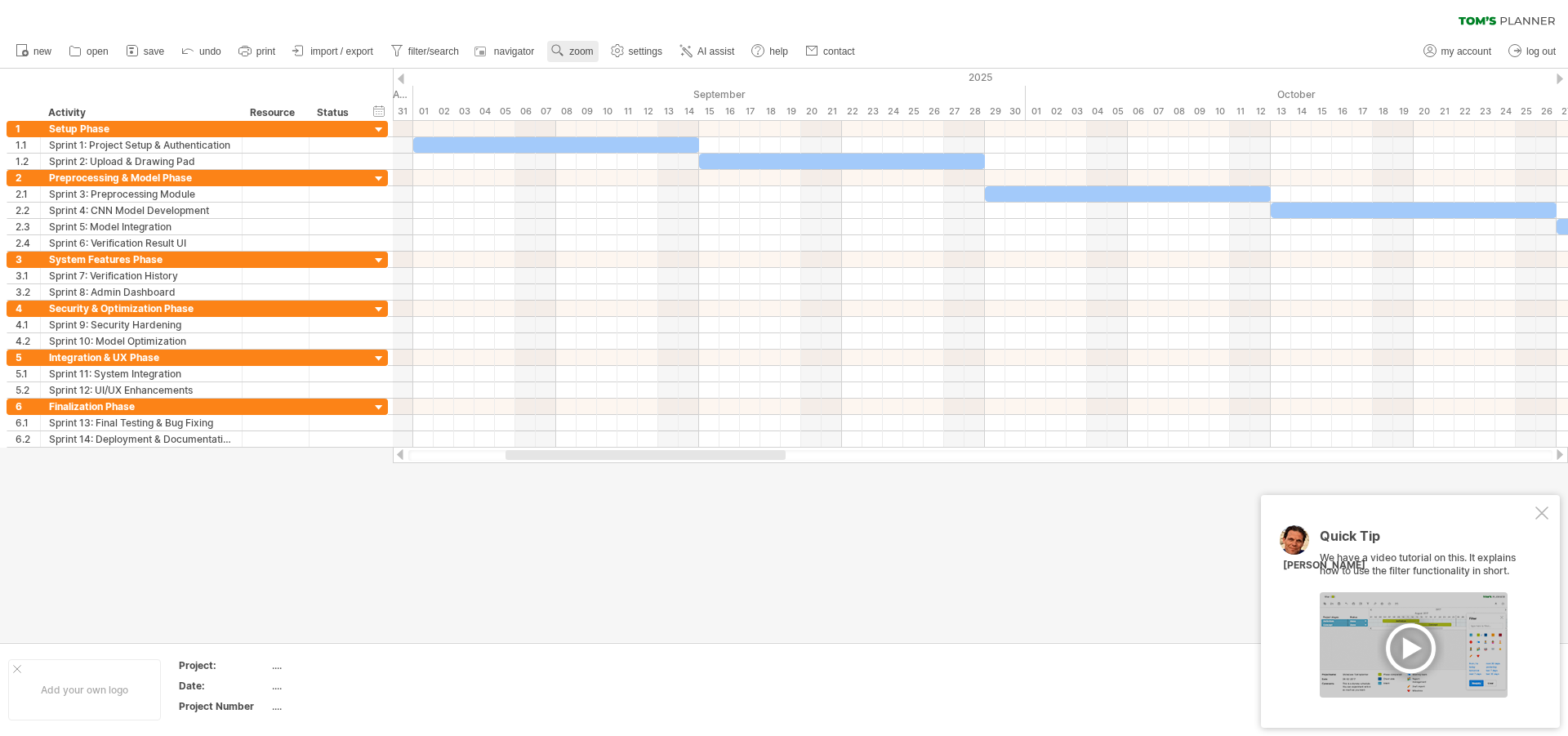
click at [582, 44] on link "zoom" at bounding box center [572, 51] width 50 height 21
click at [613, 85] on div "Week" at bounding box center [635, 90] width 90 height 26
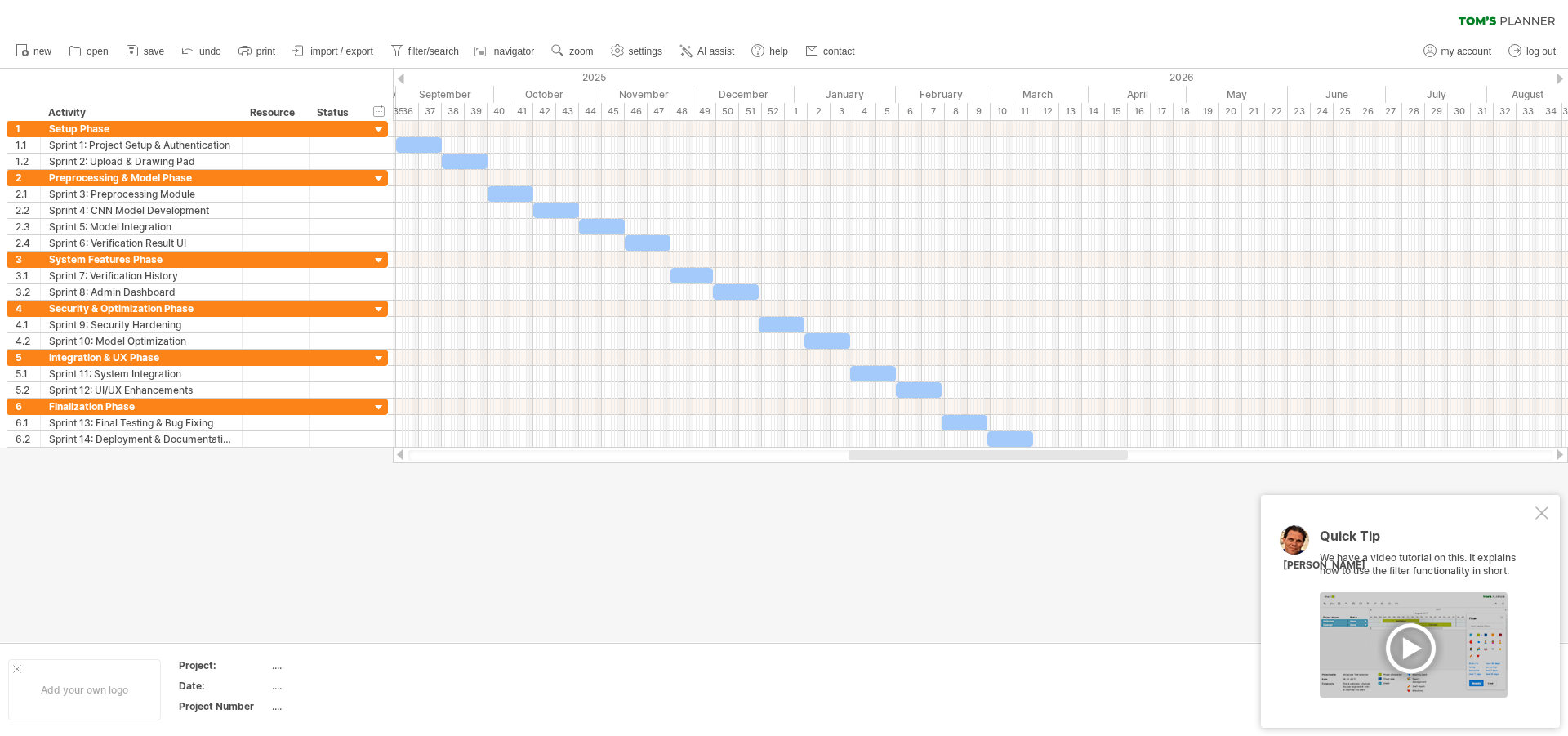
drag, startPoint x: 895, startPoint y: 458, endPoint x: 895, endPoint y: 467, distance: 9.0
click at [895, 467] on div "Trying to reach [DOMAIN_NAME] Connected again... 0% clear filter new 1" at bounding box center [784, 368] width 1568 height 736
click at [801, 539] on div at bounding box center [784, 355] width 1568 height 573
